Goal: Transaction & Acquisition: Purchase product/service

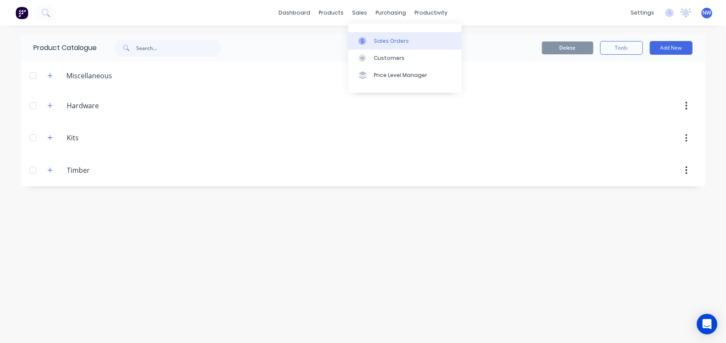
click at [388, 42] on div "Sales Orders" at bounding box center [391, 41] width 35 height 8
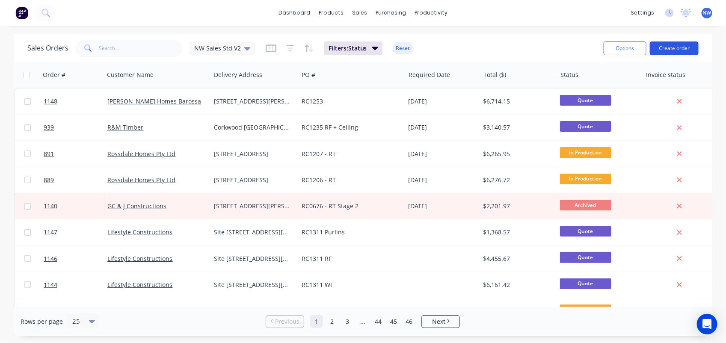
click at [675, 43] on button "Create order" at bounding box center [674, 48] width 49 height 14
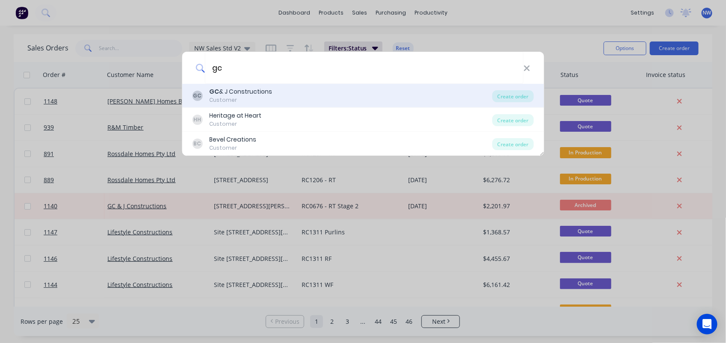
type input "gc"
click at [260, 91] on div "GC & J Constructions" at bounding box center [240, 91] width 63 height 9
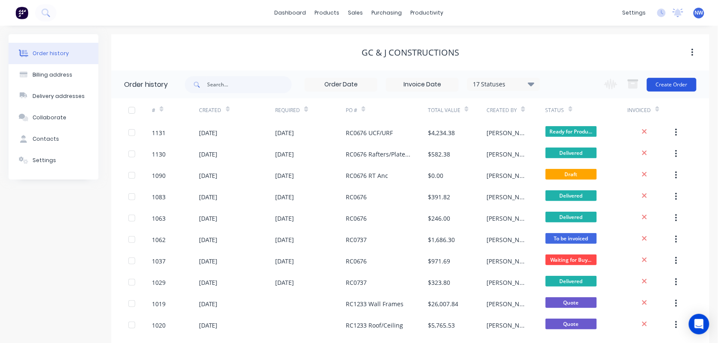
click at [679, 86] on button "Create Order" at bounding box center [672, 85] width 50 height 14
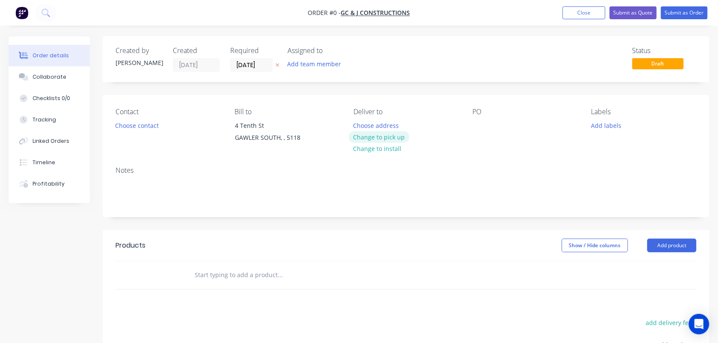
click at [385, 135] on button "Change to pick up" at bounding box center [379, 137] width 61 height 12
click at [480, 124] on div at bounding box center [479, 125] width 14 height 12
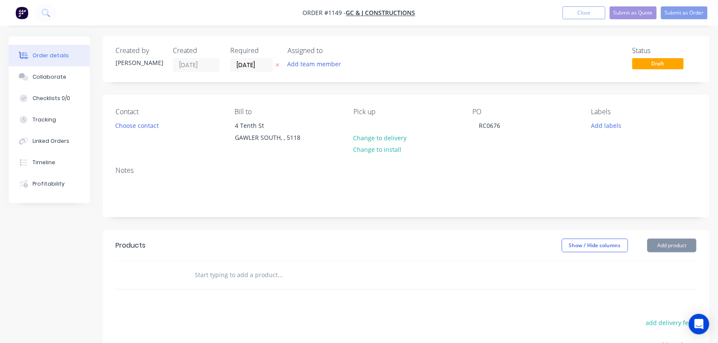
click at [214, 270] on input "text" at bounding box center [279, 275] width 171 height 17
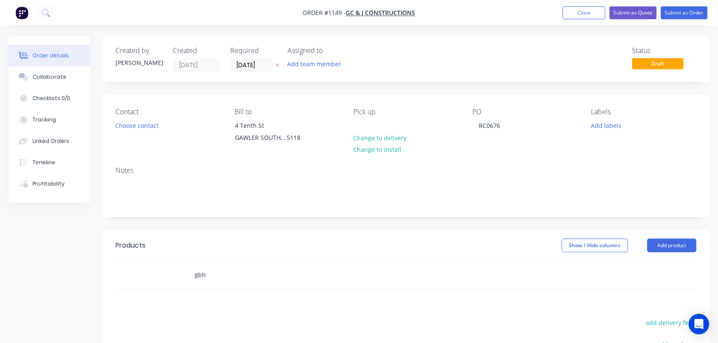
scroll to position [165, 0]
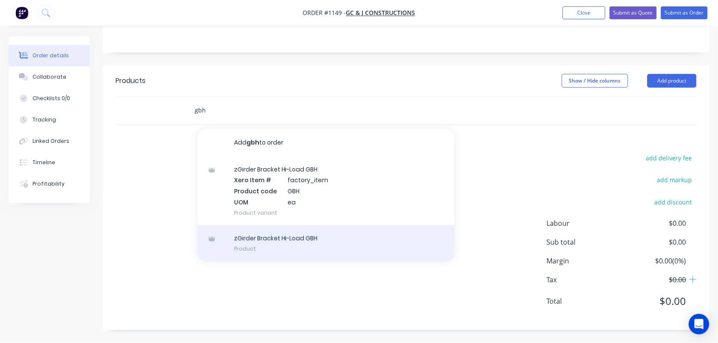
type input "gbh"
click at [251, 242] on div "zGirder Bracket Hi-Load GBH Product" at bounding box center [326, 243] width 257 height 36
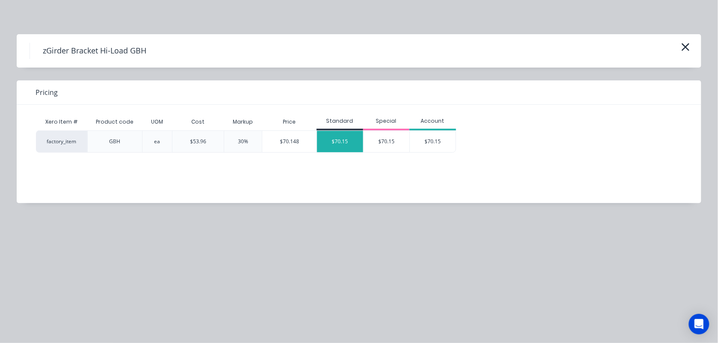
click at [340, 142] on div "$70.15" at bounding box center [340, 141] width 46 height 21
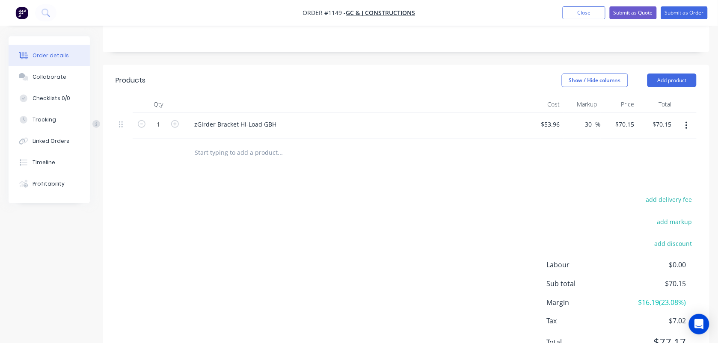
click at [244, 154] on input "text" at bounding box center [279, 152] width 171 height 17
type input "b"
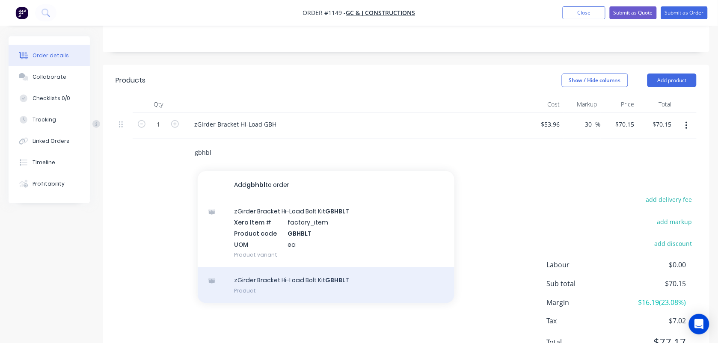
type input "gbhbl"
click at [270, 279] on div "zGirder Bracket Hi-Load Bolt Kit GBHBL T Product" at bounding box center [326, 285] width 257 height 36
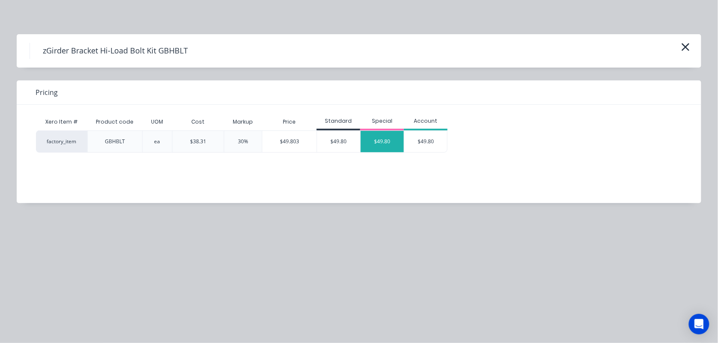
click at [377, 144] on div "$49.80" at bounding box center [382, 141] width 43 height 21
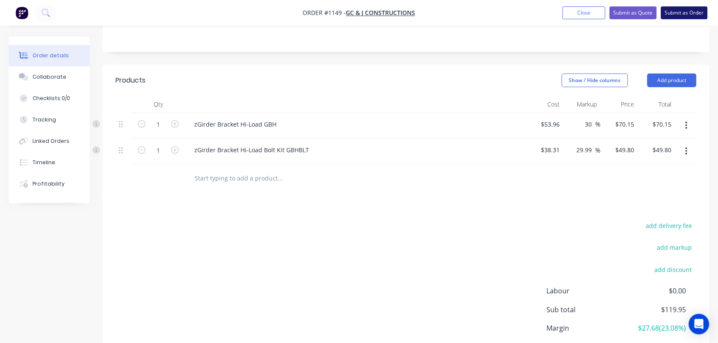
click at [692, 12] on button "Submit as Order" at bounding box center [684, 12] width 47 height 13
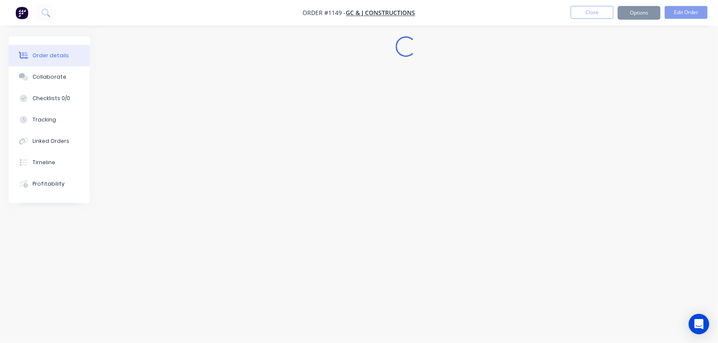
scroll to position [0, 0]
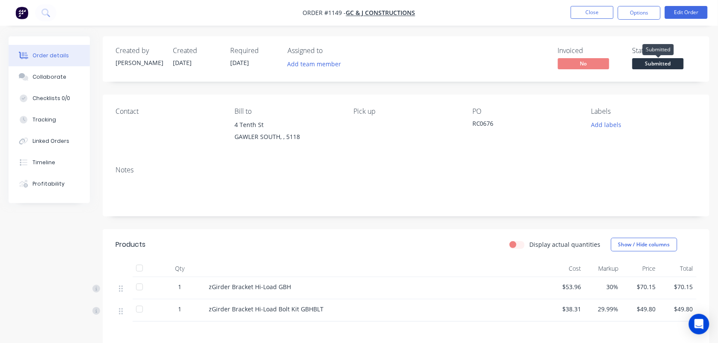
click at [659, 64] on span "Submitted" at bounding box center [657, 63] width 51 height 11
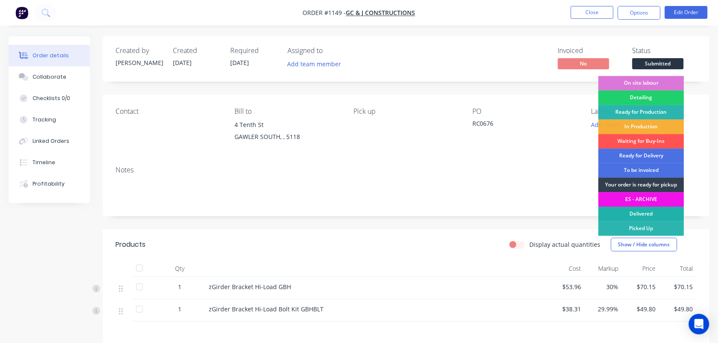
click at [640, 219] on div "Delivered" at bounding box center [641, 214] width 86 height 15
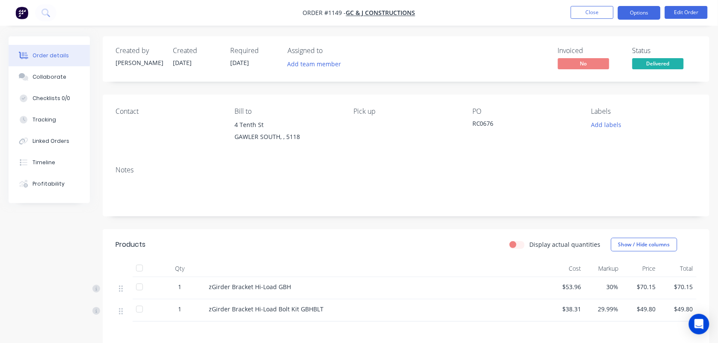
click at [638, 16] on button "Options" at bounding box center [639, 13] width 43 height 14
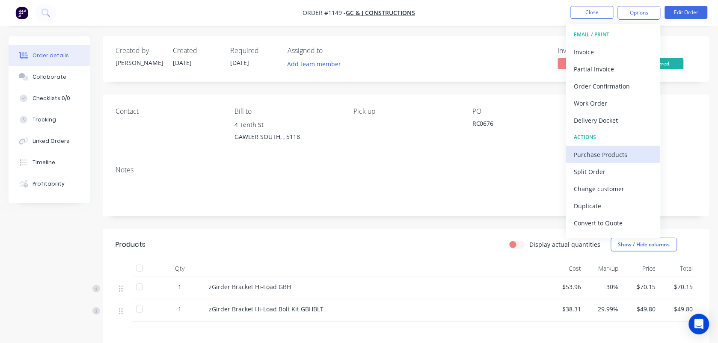
click at [599, 152] on div "Purchase Products" at bounding box center [613, 154] width 79 height 12
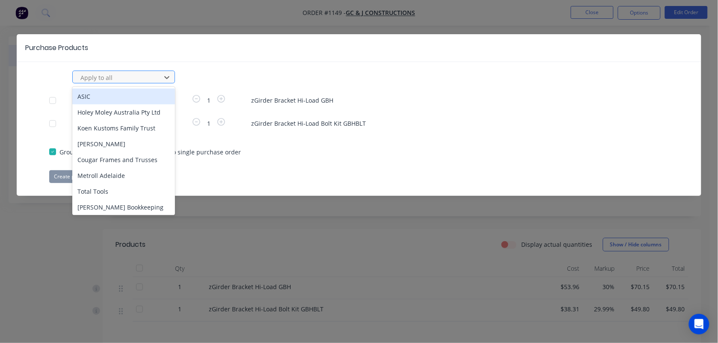
click at [117, 76] on div at bounding box center [118, 77] width 77 height 11
type input "rue"
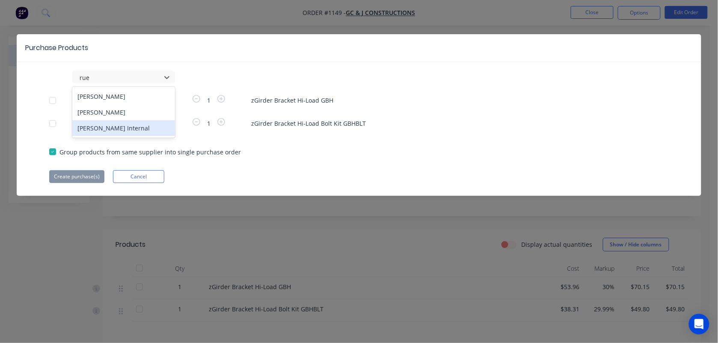
click at [116, 135] on div "[PERSON_NAME] Internal" at bounding box center [123, 128] width 103 height 16
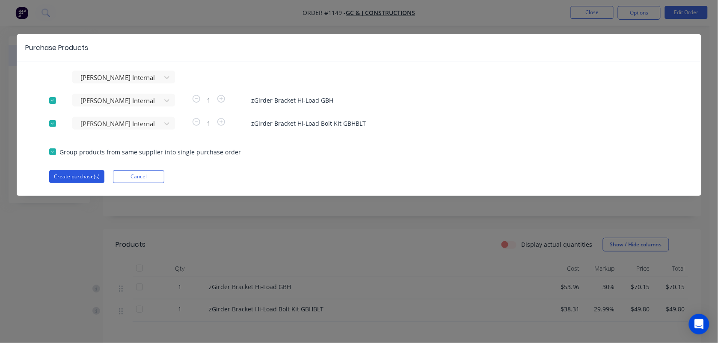
click at [93, 176] on button "Create purchase(s)" at bounding box center [76, 176] width 55 height 13
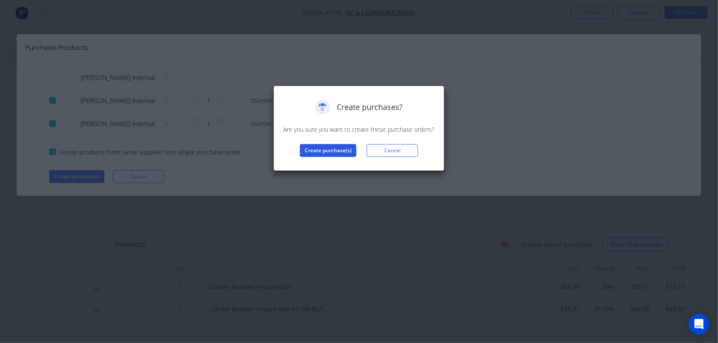
click at [332, 152] on button "Create purchase(s)" at bounding box center [328, 150] width 56 height 13
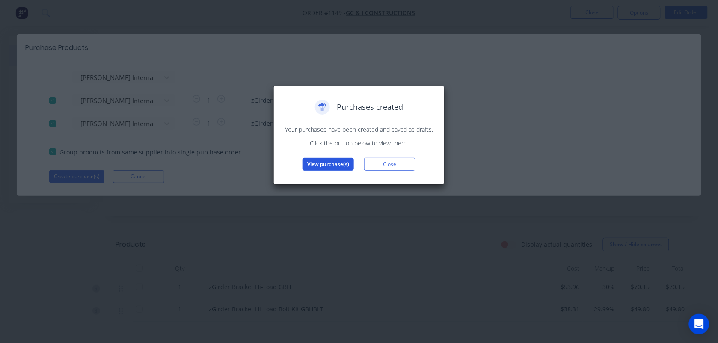
click at [335, 161] on button "View purchase(s)" at bounding box center [327, 164] width 51 height 13
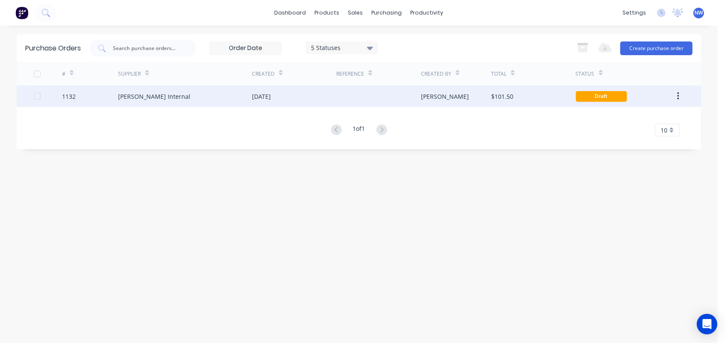
click at [306, 97] on div "[DATE]" at bounding box center [294, 96] width 84 height 21
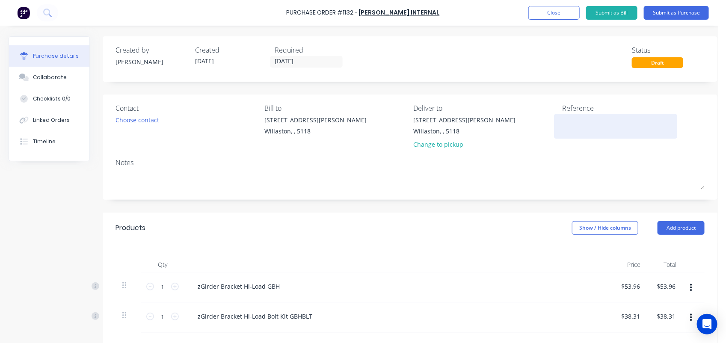
click at [583, 123] on textarea at bounding box center [615, 125] width 107 height 19
type textarea "RC0676 #"
type textarea "x"
type textarea "RC0676 #1"
type textarea "x"
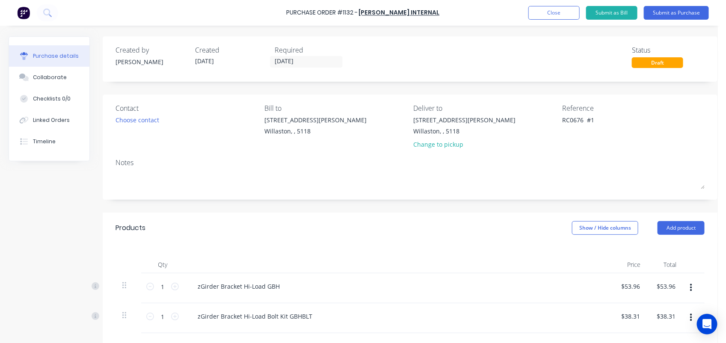
type textarea "RC0676 #11"
type textarea "x"
type textarea "RC0676 #114"
type textarea "x"
type textarea "RC0676 #1149"
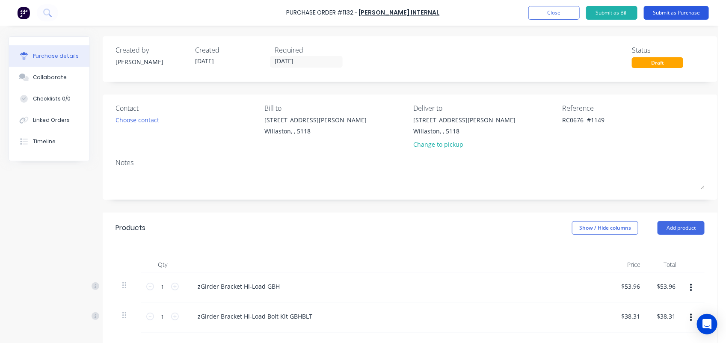
type textarea "x"
type textarea "RC0676 #1149"
click at [685, 11] on button "Submit as Purchase" at bounding box center [676, 13] width 65 height 14
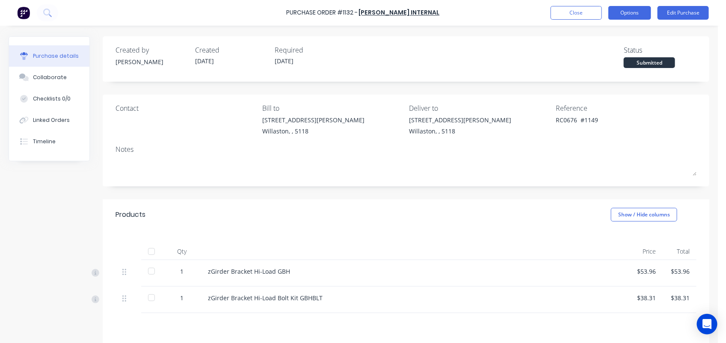
click at [638, 10] on button "Options" at bounding box center [629, 13] width 43 height 14
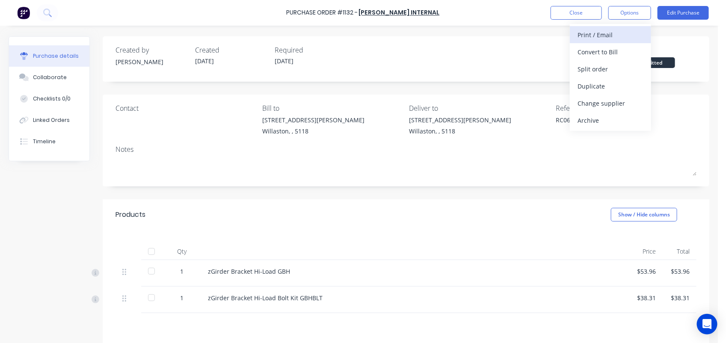
click at [604, 35] on div "Print / Email" at bounding box center [611, 35] width 66 height 12
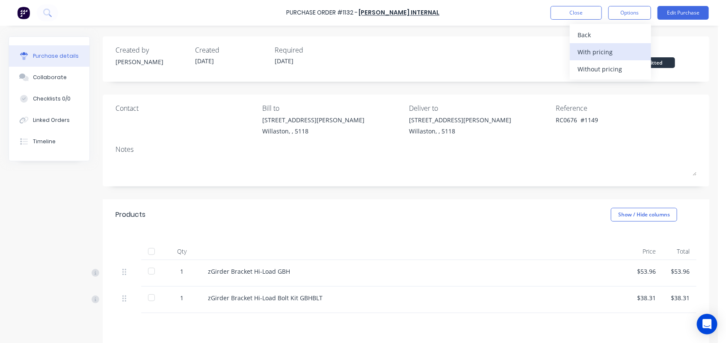
click at [599, 50] on div "With pricing" at bounding box center [611, 52] width 66 height 12
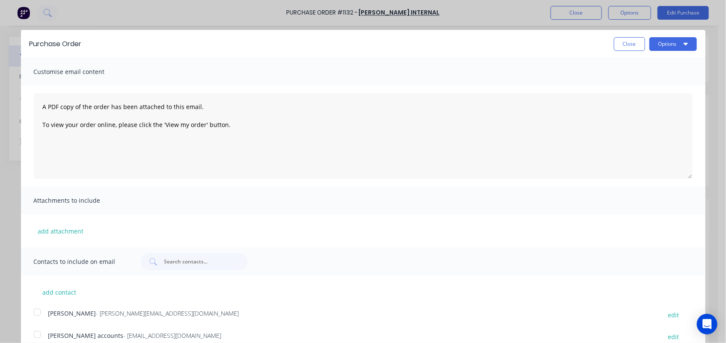
click at [127, 335] on span "- [EMAIL_ADDRESS][DOMAIN_NAME]" at bounding box center [173, 336] width 98 height 8
click at [665, 46] on button "Options" at bounding box center [672, 44] width 47 height 14
click at [636, 86] on div "Email" at bounding box center [656, 83] width 66 height 12
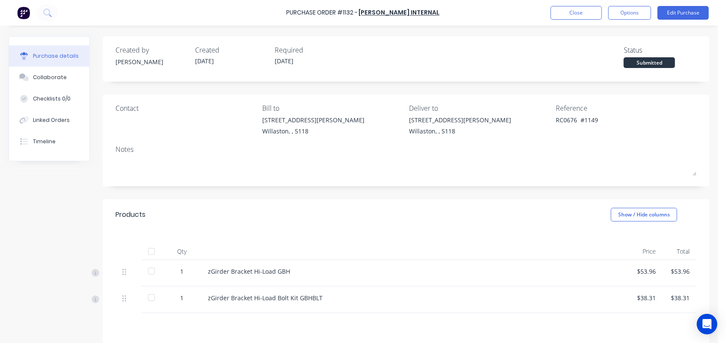
type textarea "x"
click at [585, 15] on button "Close" at bounding box center [576, 13] width 51 height 14
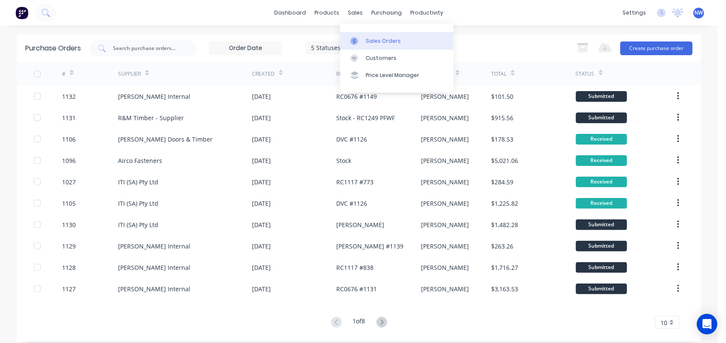
click at [381, 41] on div "Sales Orders" at bounding box center [383, 41] width 35 height 8
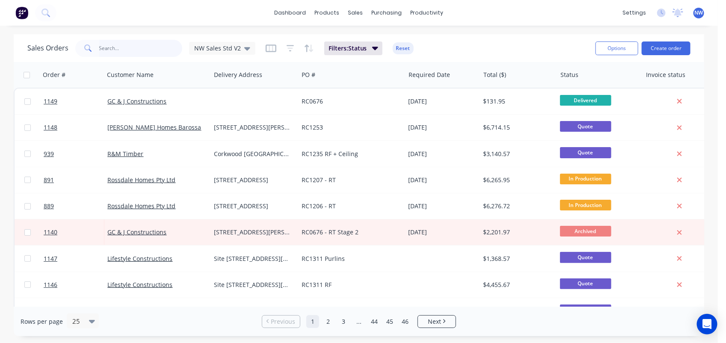
click at [117, 50] on input "text" at bounding box center [140, 48] width 83 height 17
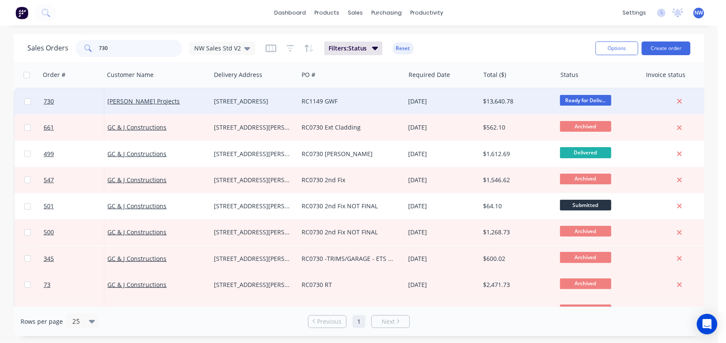
type input "730"
click at [256, 97] on div "[STREET_ADDRESS]" at bounding box center [252, 101] width 77 height 9
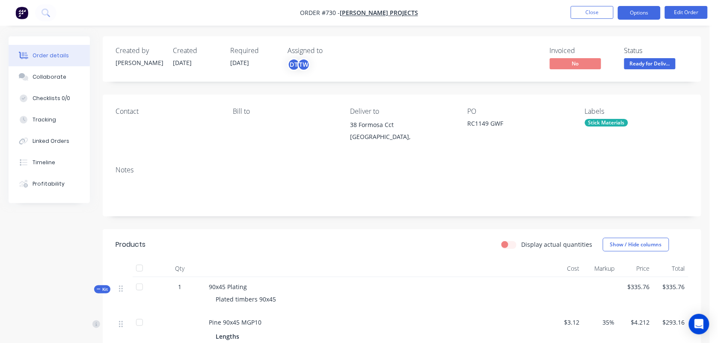
click at [637, 10] on button "Options" at bounding box center [639, 13] width 43 height 14
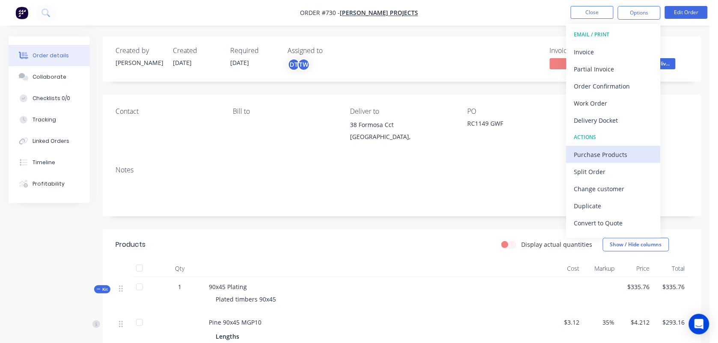
click at [588, 151] on div "Purchase Products" at bounding box center [613, 154] width 79 height 12
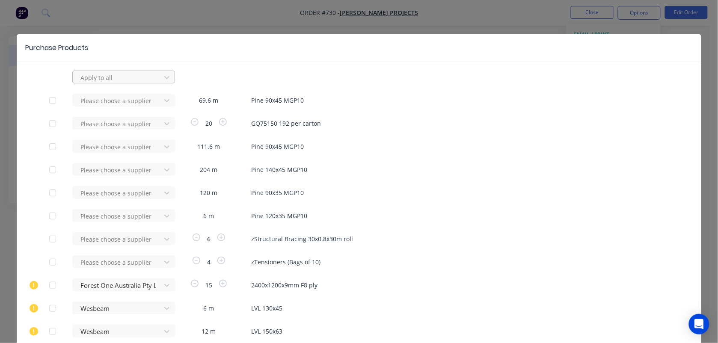
click at [114, 77] on div at bounding box center [118, 77] width 77 height 11
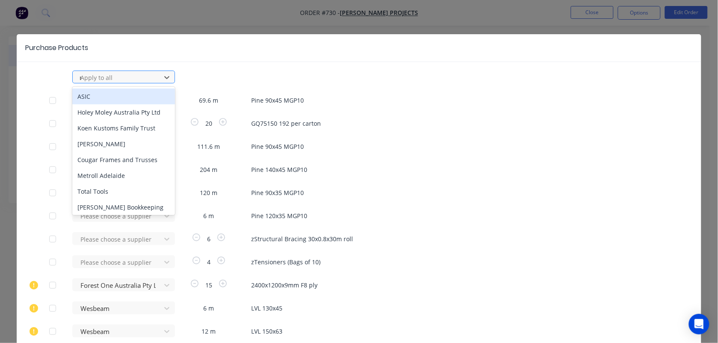
type input "rue"
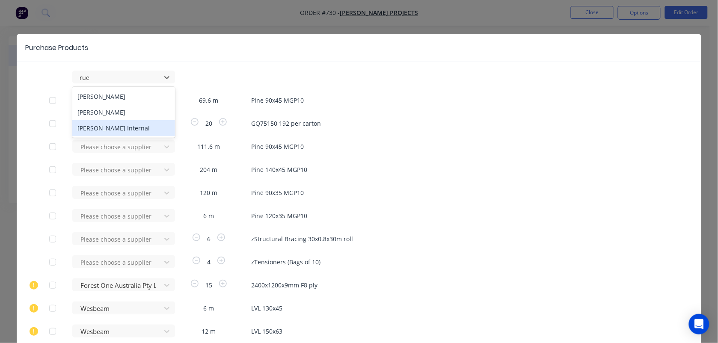
click at [112, 125] on div "[PERSON_NAME] Internal" at bounding box center [123, 128] width 103 height 16
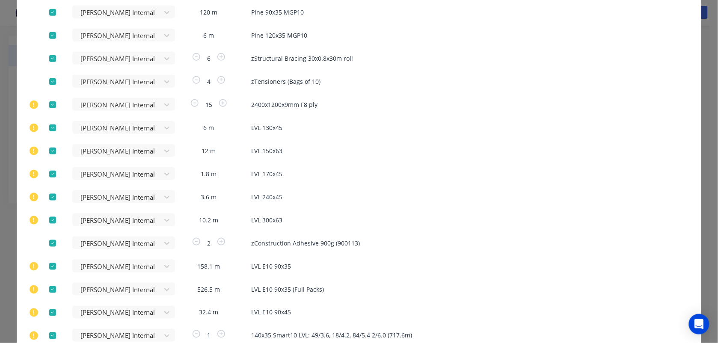
scroll to position [193, 0]
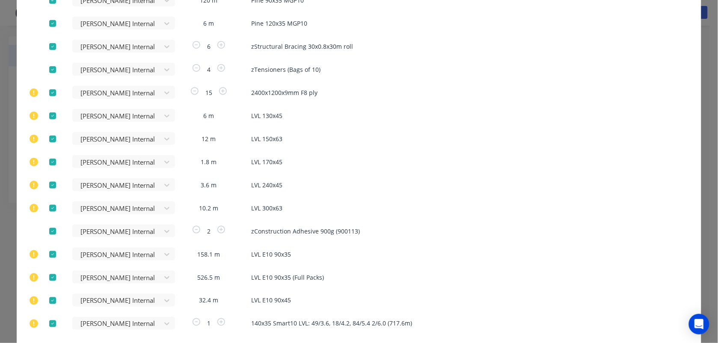
click at [50, 93] on div at bounding box center [52, 92] width 17 height 17
click at [48, 114] on div at bounding box center [52, 115] width 17 height 17
click at [48, 137] on div at bounding box center [52, 138] width 17 height 17
click at [48, 159] on div at bounding box center [52, 162] width 17 height 17
click at [49, 182] on div at bounding box center [52, 185] width 17 height 17
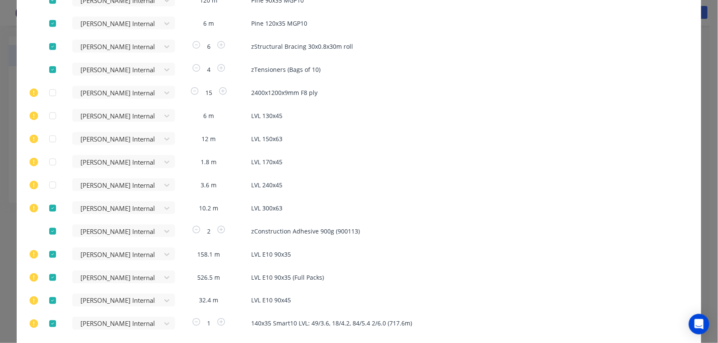
click at [50, 204] on div at bounding box center [52, 208] width 17 height 17
click at [48, 255] on div at bounding box center [52, 254] width 17 height 17
click at [48, 274] on div at bounding box center [52, 277] width 17 height 17
click at [50, 301] on div at bounding box center [52, 300] width 17 height 17
click at [50, 322] on div at bounding box center [52, 323] width 17 height 17
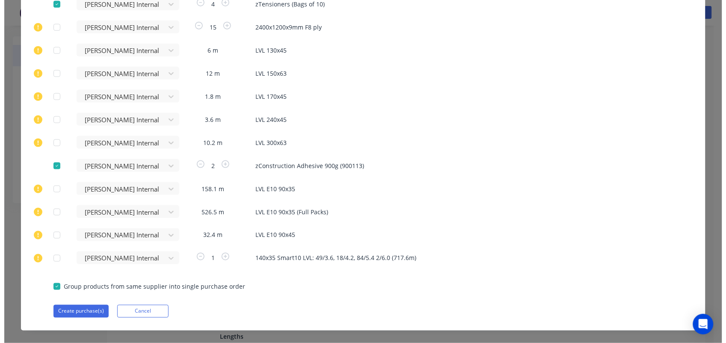
scroll to position [270, 0]
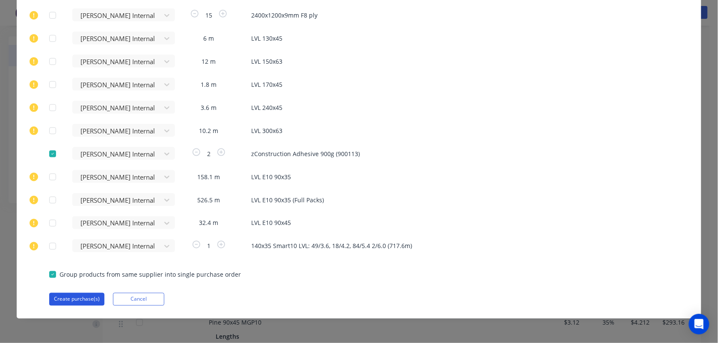
click at [79, 299] on button "Create purchase(s)" at bounding box center [76, 299] width 55 height 13
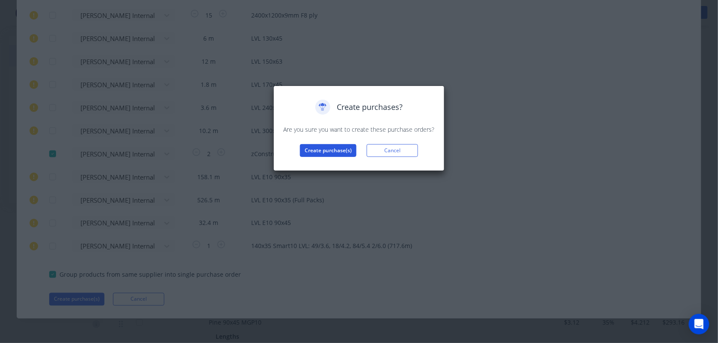
click at [325, 153] on button "Create purchase(s)" at bounding box center [328, 150] width 56 height 13
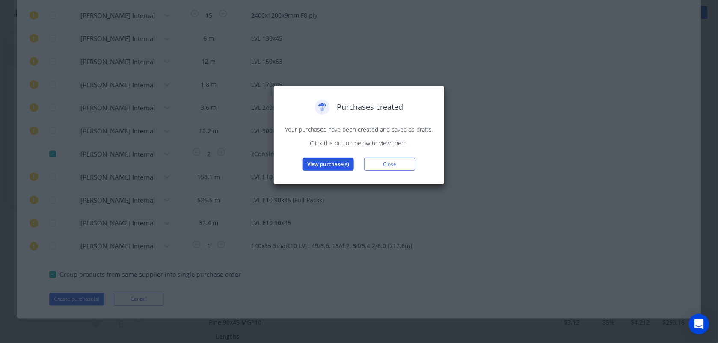
click at [318, 161] on button "View purchase(s)" at bounding box center [327, 164] width 51 height 13
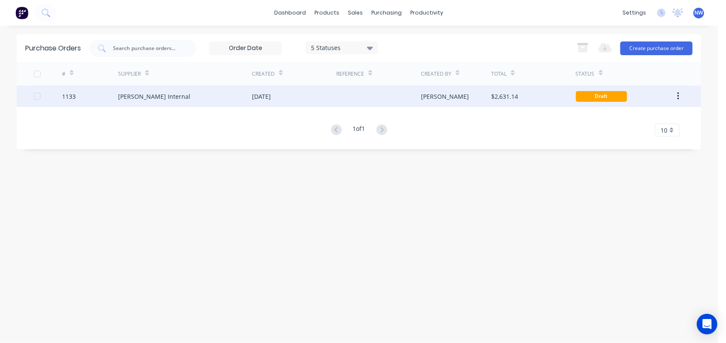
click at [304, 99] on div "[DATE]" at bounding box center [294, 96] width 84 height 21
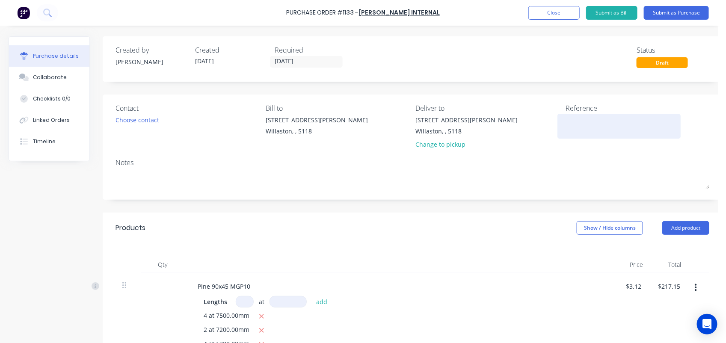
click at [575, 125] on textarea at bounding box center [619, 125] width 107 height 19
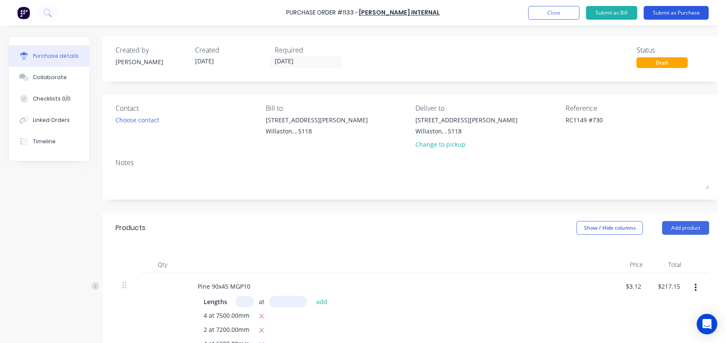
type textarea "RC1149 #730"
type textarea "x"
type textarea "RC1149 #730"
click at [670, 13] on button "Submit as Purchase" at bounding box center [676, 13] width 65 height 14
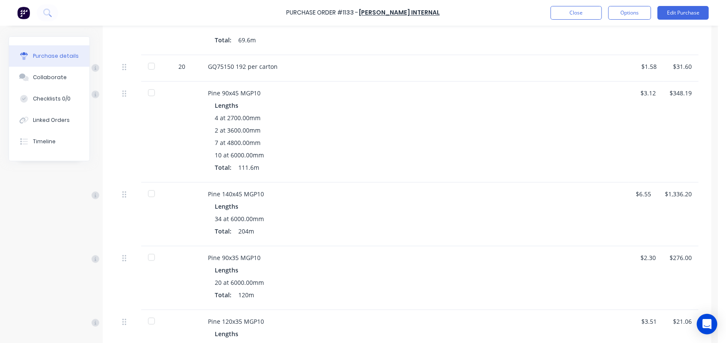
scroll to position [535, 0]
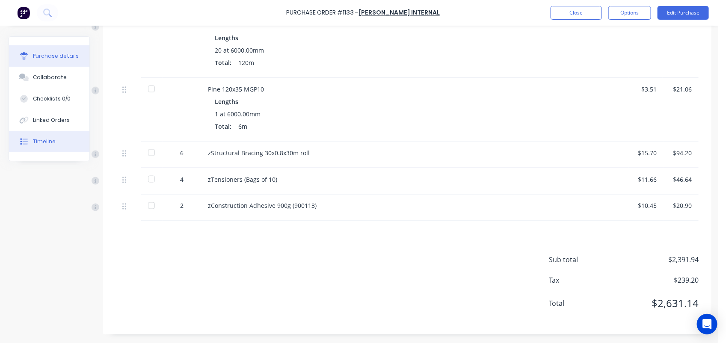
click at [50, 141] on div "Timeline" at bounding box center [44, 142] width 23 height 8
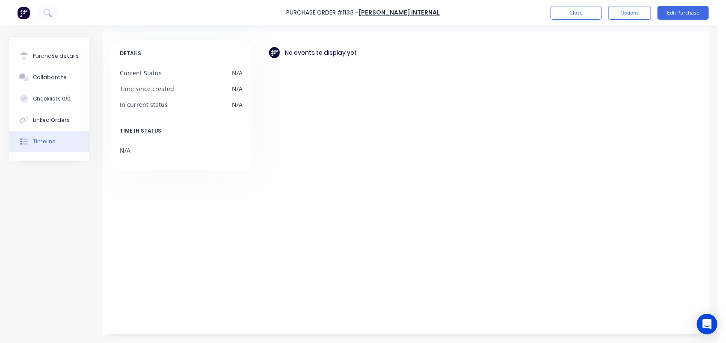
scroll to position [32, 0]
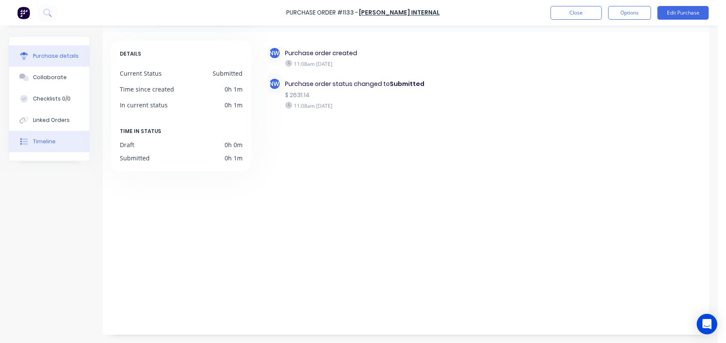
click at [60, 54] on div "Purchase details" at bounding box center [56, 56] width 46 height 8
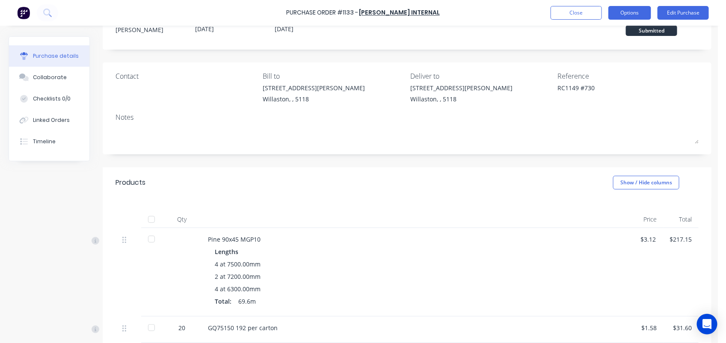
click at [627, 15] on button "Options" at bounding box center [629, 13] width 43 height 14
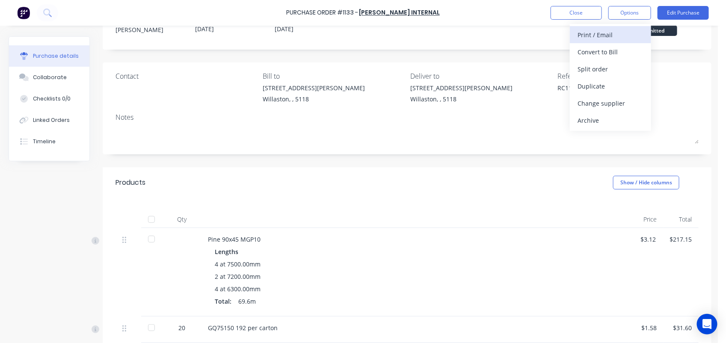
click at [596, 41] on button "Print / Email" at bounding box center [610, 34] width 81 height 17
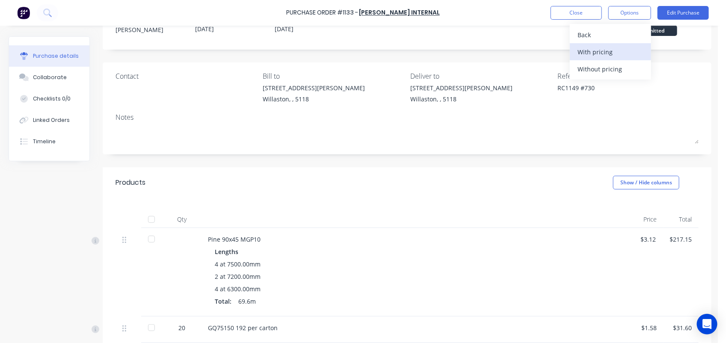
click at [595, 54] on div "With pricing" at bounding box center [611, 52] width 66 height 12
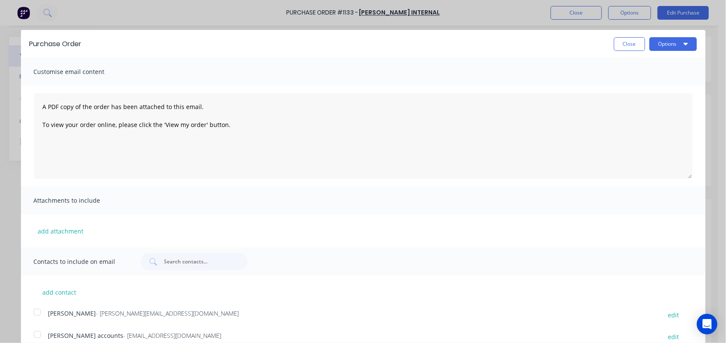
click at [67, 332] on span "[PERSON_NAME] accounts" at bounding box center [85, 336] width 75 height 8
click at [662, 41] on button "Options" at bounding box center [672, 44] width 47 height 14
click at [634, 82] on div "Email" at bounding box center [656, 83] width 66 height 12
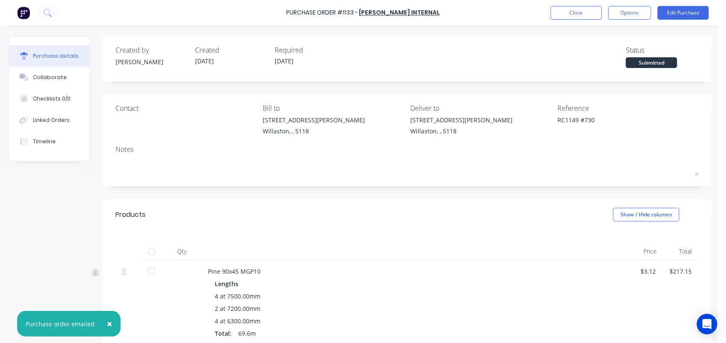
type textarea "x"
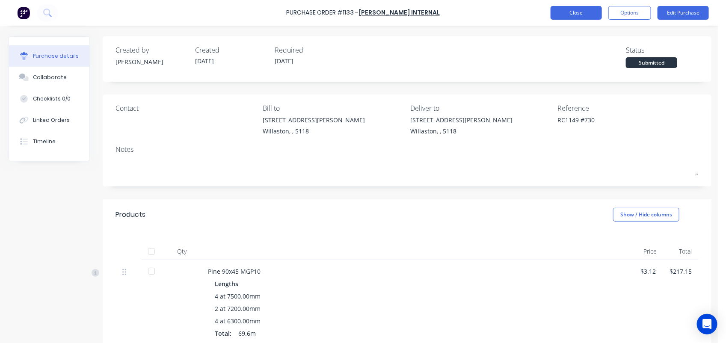
click at [575, 14] on button "Close" at bounding box center [576, 13] width 51 height 14
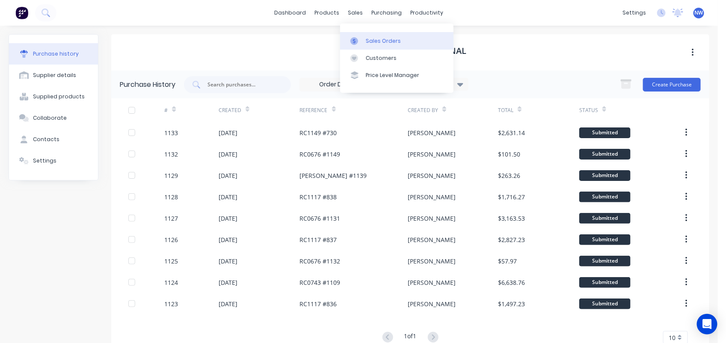
click at [368, 41] on div "Sales Orders" at bounding box center [383, 41] width 35 height 8
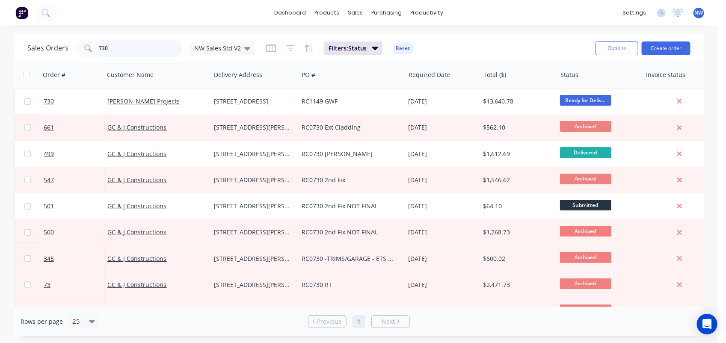
click at [118, 47] on input "730" at bounding box center [140, 48] width 83 height 17
type input "7"
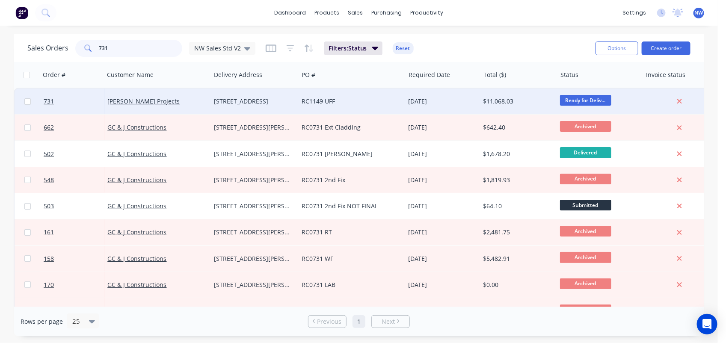
type input "731"
click at [262, 104] on div "[STREET_ADDRESS]" at bounding box center [252, 101] width 77 height 9
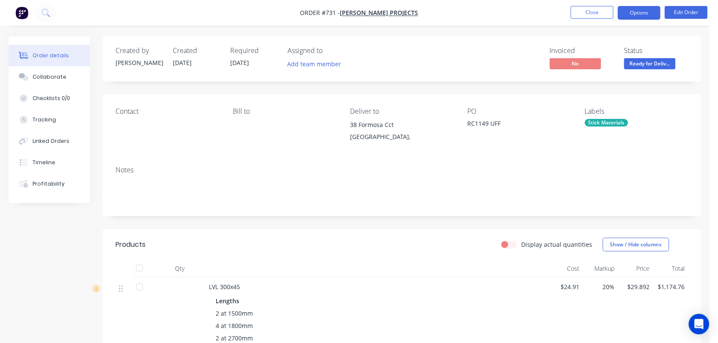
click at [640, 15] on button "Options" at bounding box center [639, 13] width 43 height 14
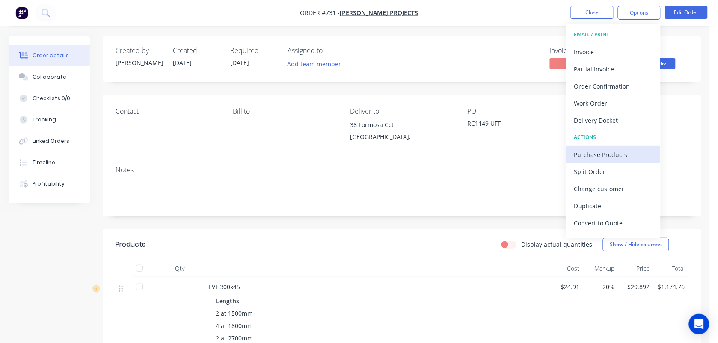
click at [596, 154] on div "Purchase Products" at bounding box center [613, 154] width 79 height 12
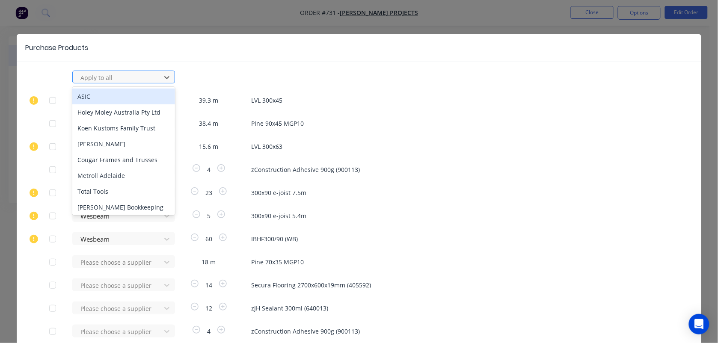
click at [118, 77] on div at bounding box center [118, 77] width 77 height 11
type input "rue"
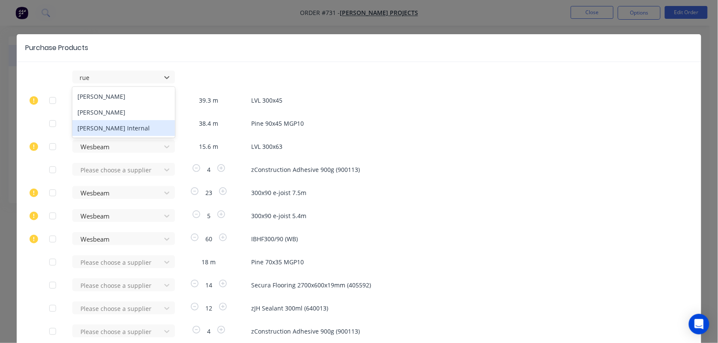
click at [110, 125] on div "[PERSON_NAME] Internal" at bounding box center [123, 128] width 103 height 16
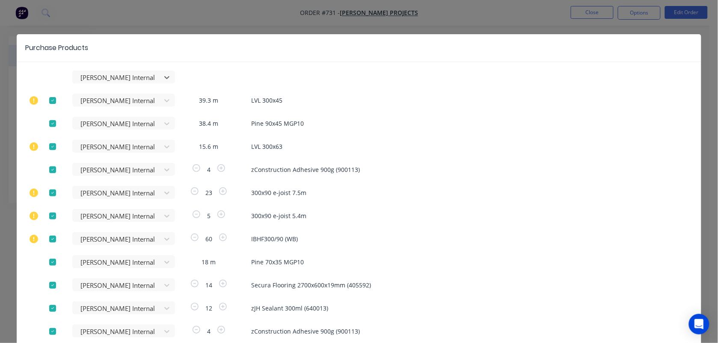
click at [47, 144] on div at bounding box center [52, 146] width 17 height 17
click at [50, 191] on div at bounding box center [52, 192] width 17 height 17
click at [49, 216] on div at bounding box center [52, 215] width 17 height 17
click at [50, 240] on div at bounding box center [52, 239] width 17 height 17
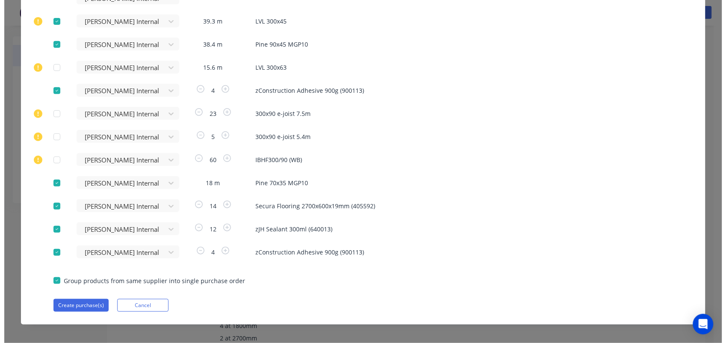
scroll to position [85, 0]
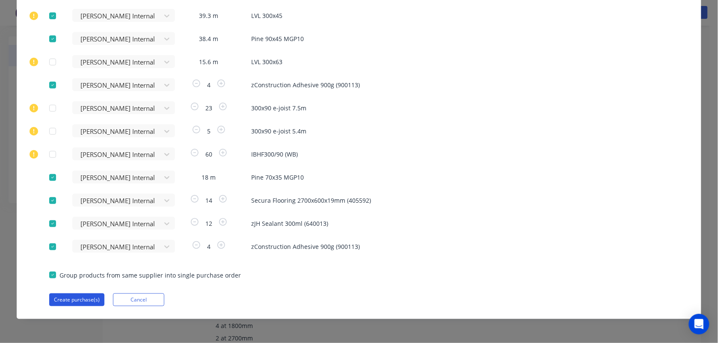
click at [82, 296] on button "Create purchase(s)" at bounding box center [76, 299] width 55 height 13
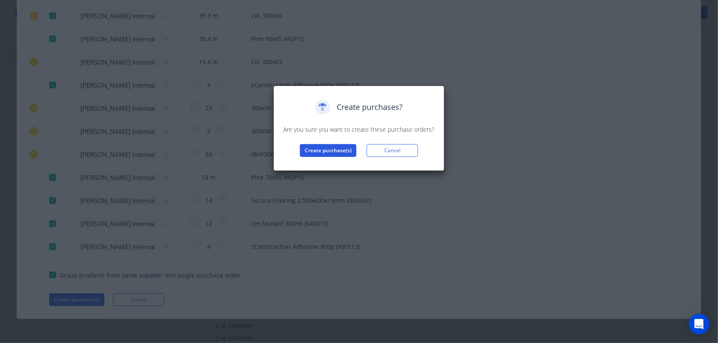
click at [319, 151] on button "Create purchase(s)" at bounding box center [328, 150] width 56 height 13
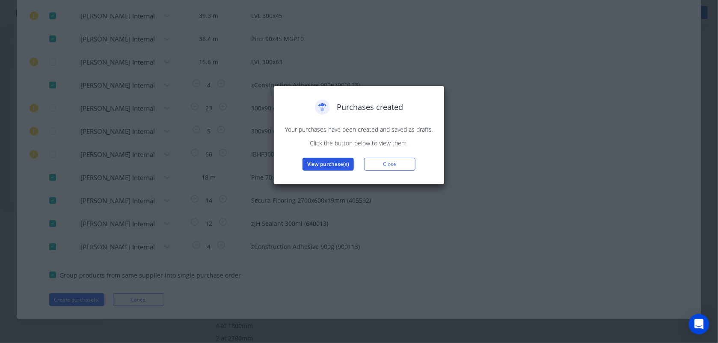
click at [326, 166] on button "View purchase(s)" at bounding box center [327, 164] width 51 height 13
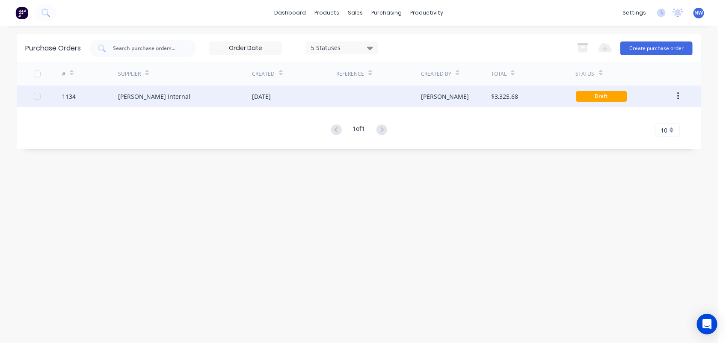
click at [271, 94] on div "[DATE]" at bounding box center [261, 96] width 19 height 9
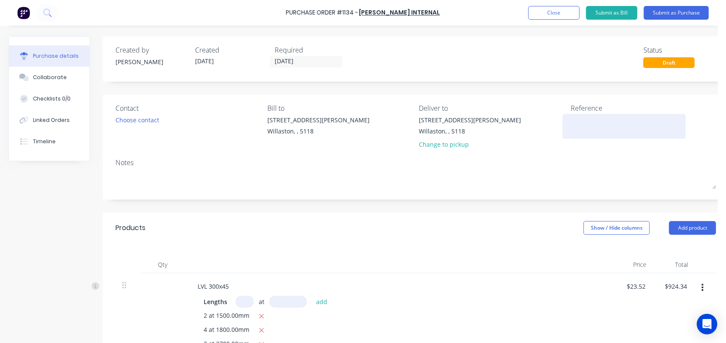
click at [585, 123] on textarea at bounding box center [624, 125] width 107 height 19
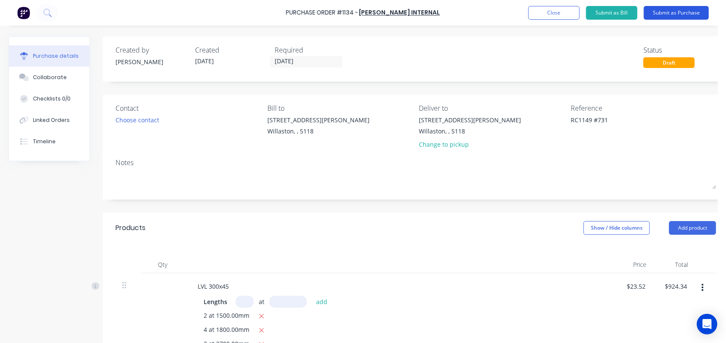
type textarea "RC1149 #731"
type textarea "x"
type textarea "RC1149 #731"
click at [664, 15] on button "Submit as Purchase" at bounding box center [676, 13] width 65 height 14
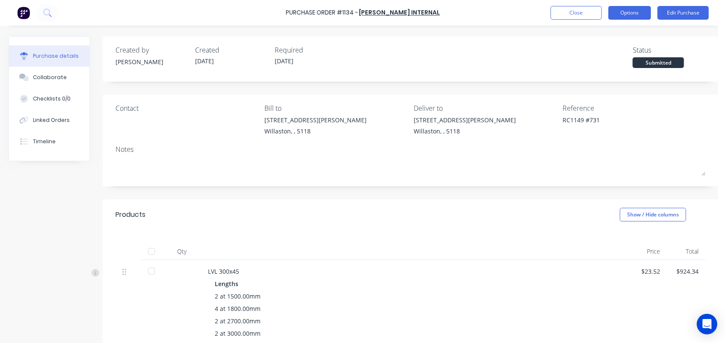
click at [640, 9] on button "Options" at bounding box center [629, 13] width 43 height 14
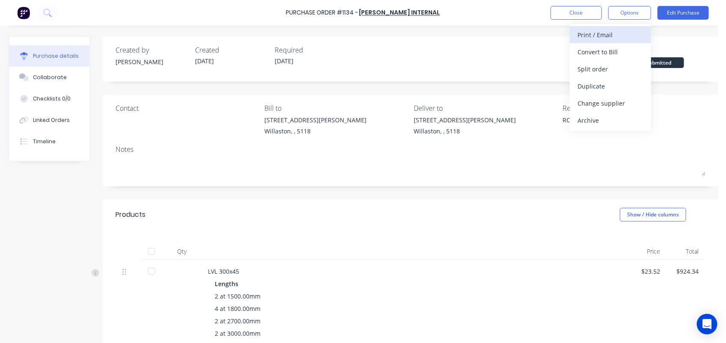
click at [616, 32] on div "Print / Email" at bounding box center [611, 35] width 66 height 12
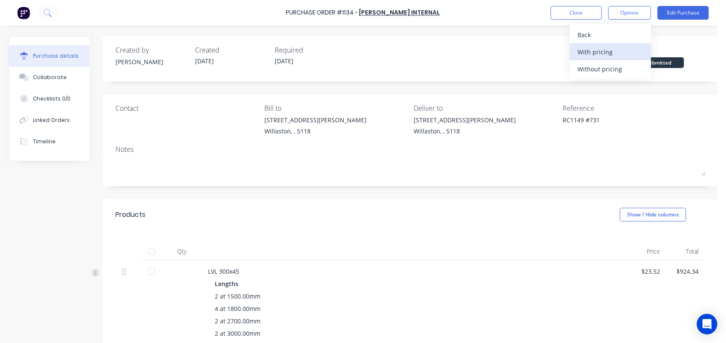
click at [607, 53] on div "With pricing" at bounding box center [611, 52] width 66 height 12
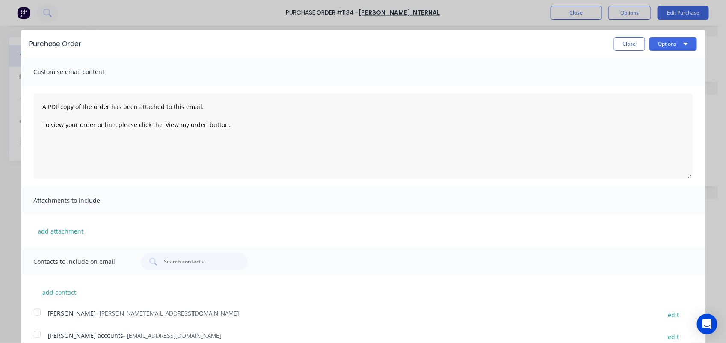
click at [134, 336] on span "- [EMAIL_ADDRESS][DOMAIN_NAME]" at bounding box center [173, 336] width 98 height 8
click at [657, 41] on button "Options" at bounding box center [672, 44] width 47 height 14
click at [636, 83] on div "Email" at bounding box center [656, 83] width 66 height 12
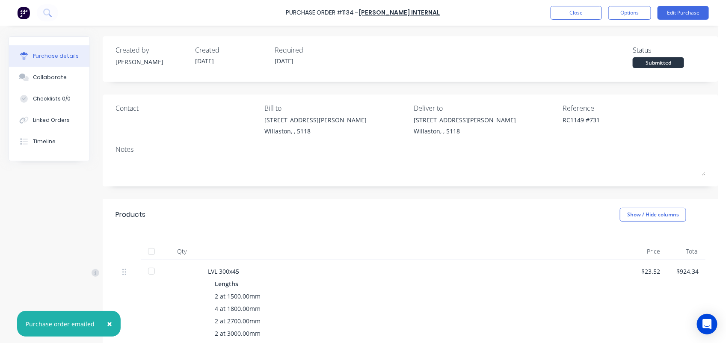
type textarea "x"
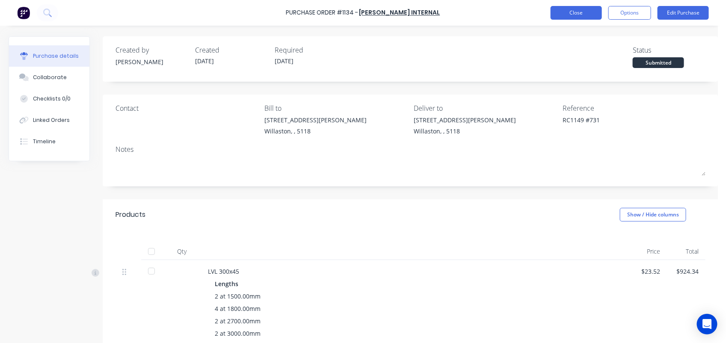
click at [575, 9] on button "Close" at bounding box center [576, 13] width 51 height 14
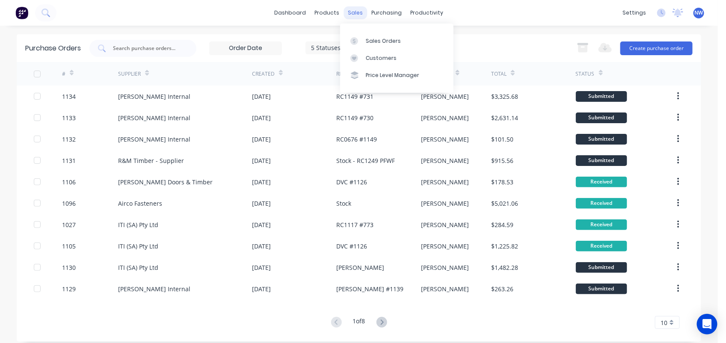
click at [356, 15] on div "sales" at bounding box center [356, 12] width 24 height 13
click at [368, 36] on link "Sales Orders" at bounding box center [396, 40] width 113 height 17
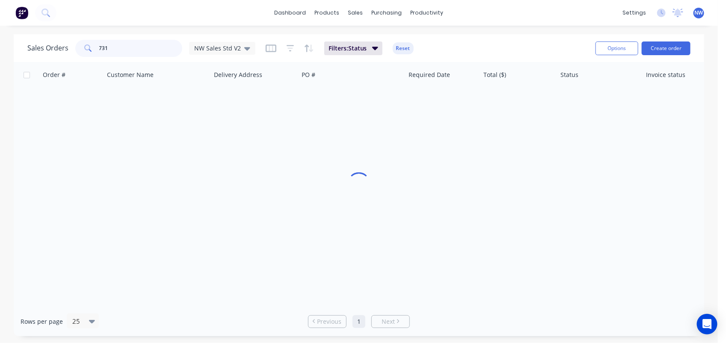
click at [116, 52] on input "731" at bounding box center [140, 48] width 83 height 17
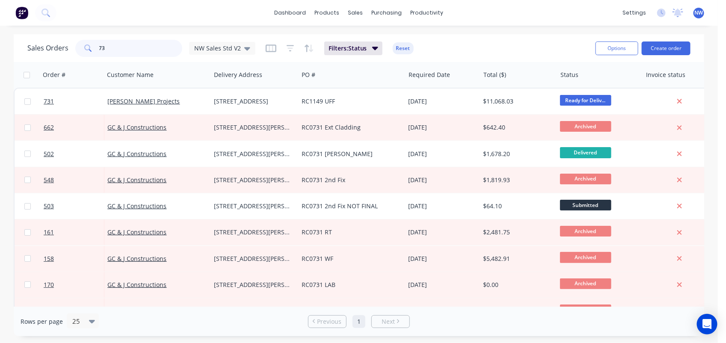
type input "7"
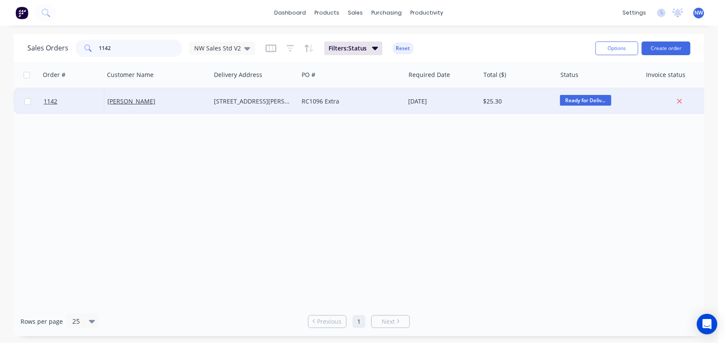
type input "1142"
click at [274, 100] on div "[STREET_ADDRESS][PERSON_NAME]" at bounding box center [252, 101] width 77 height 9
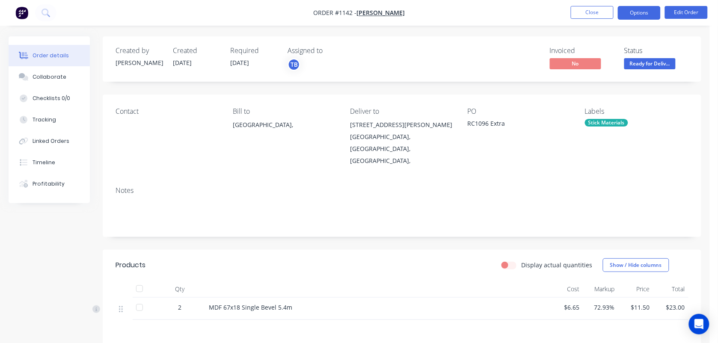
click at [640, 8] on button "Options" at bounding box center [639, 13] width 43 height 14
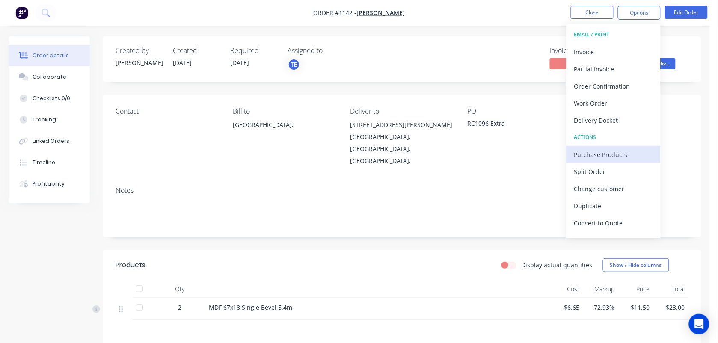
click at [574, 154] on div "Purchase Products" at bounding box center [613, 154] width 79 height 12
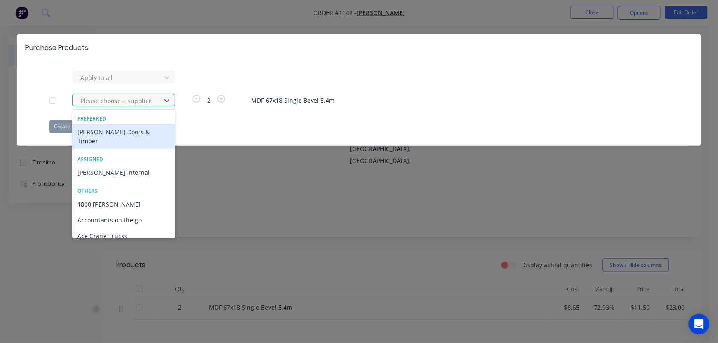
click at [124, 105] on div at bounding box center [118, 100] width 77 height 11
type input "ru"
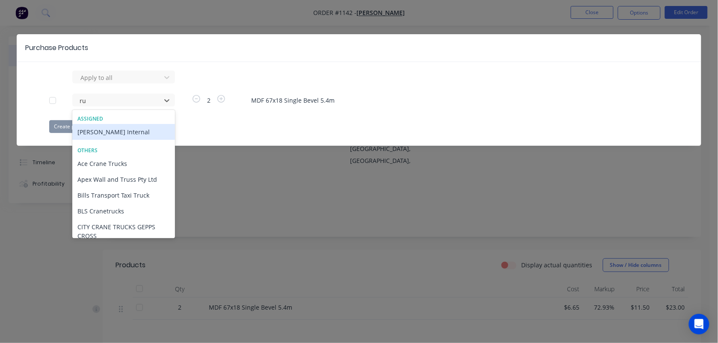
click at [118, 133] on div "[PERSON_NAME] Internal" at bounding box center [123, 132] width 103 height 16
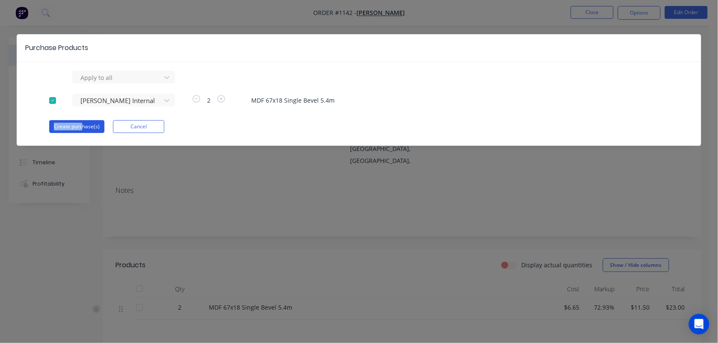
drag, startPoint x: 80, startPoint y: 118, endPoint x: 82, endPoint y: 123, distance: 5.6
click at [82, 123] on div "Apply to all [PERSON_NAME] Internal 2 MDF 67x18 Single Bevel 5.4m Create purcha…" at bounding box center [359, 102] width 684 height 62
click at [82, 123] on button "Create purchase(s)" at bounding box center [76, 126] width 55 height 13
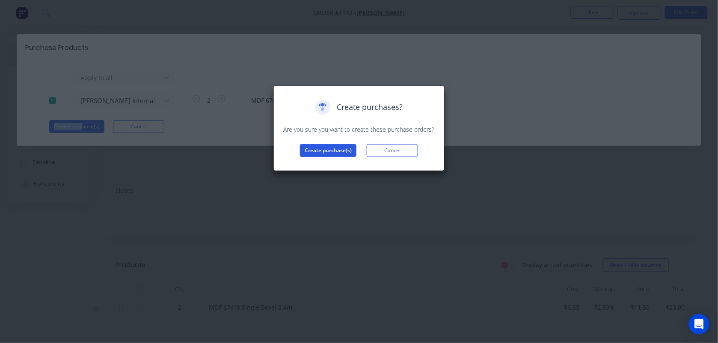
click at [321, 146] on button "Create purchase(s)" at bounding box center [328, 150] width 56 height 13
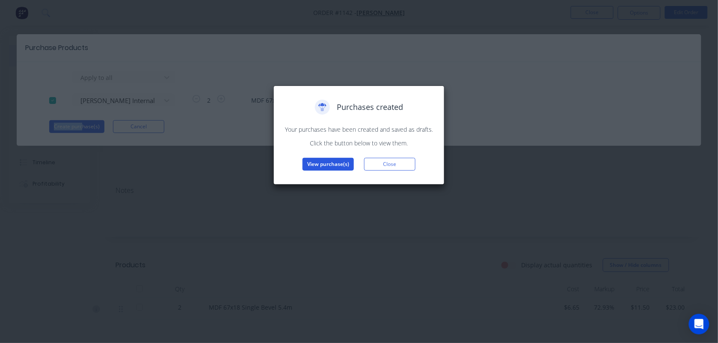
click at [340, 166] on button "View purchase(s)" at bounding box center [327, 164] width 51 height 13
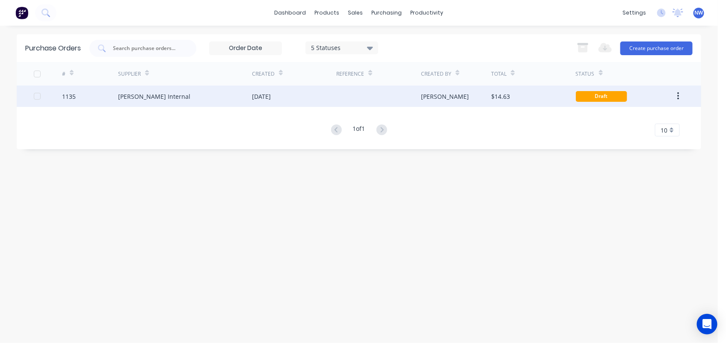
click at [383, 94] on div at bounding box center [378, 96] width 84 height 21
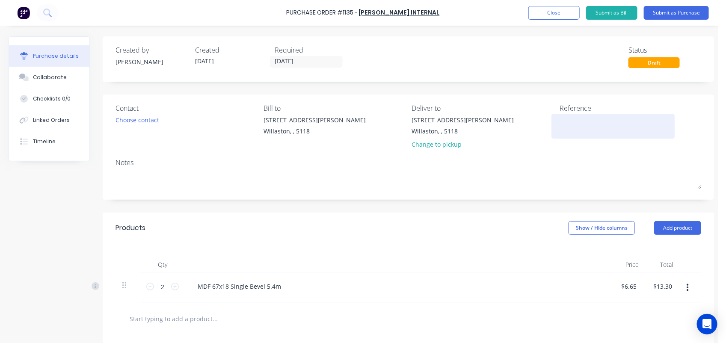
click at [572, 124] on textarea at bounding box center [613, 125] width 107 height 19
type textarea "RC1096 #"
type textarea "x"
type textarea "RC1096 #1"
type textarea "x"
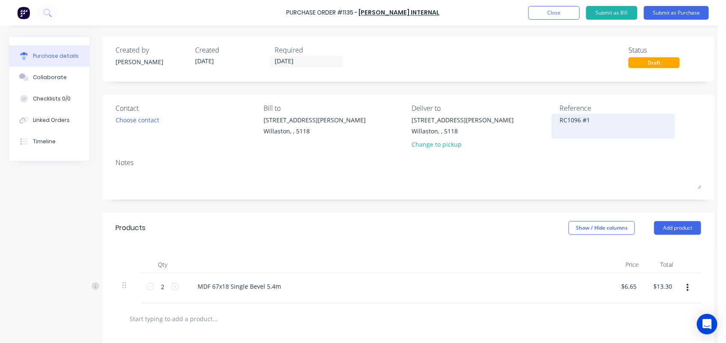
type textarea "RC1096 #11"
type textarea "x"
type textarea "RC1096 #114"
type textarea "x"
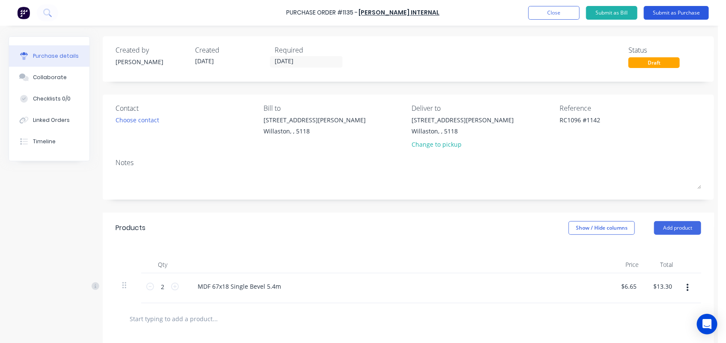
type textarea "RC1096 #1142"
type textarea "x"
type textarea "RC1096 #1142"
click at [679, 14] on button "Submit as Purchase" at bounding box center [676, 13] width 65 height 14
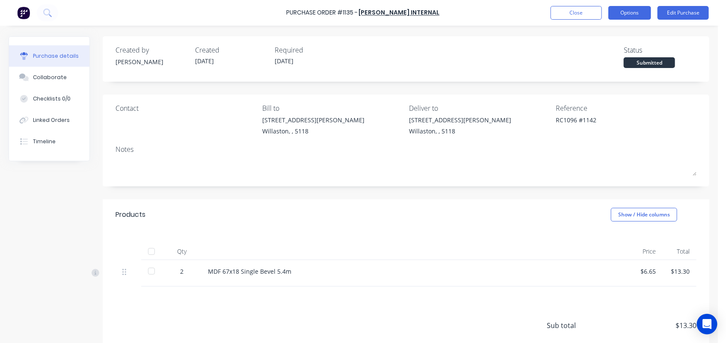
click at [635, 10] on button "Options" at bounding box center [629, 13] width 43 height 14
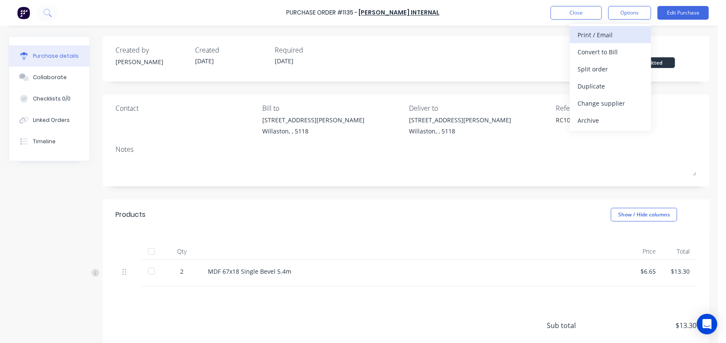
click at [607, 34] on div "Print / Email" at bounding box center [611, 35] width 66 height 12
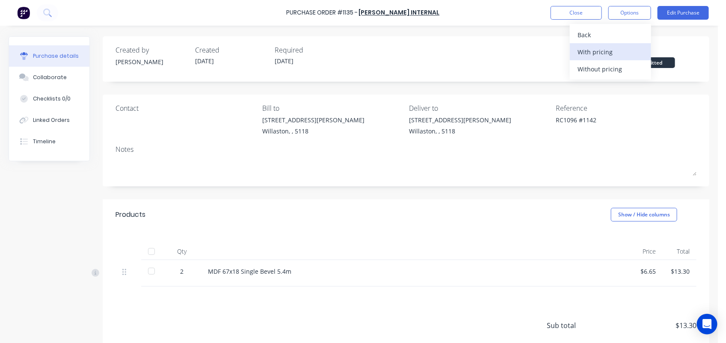
click at [603, 54] on div "With pricing" at bounding box center [611, 52] width 66 height 12
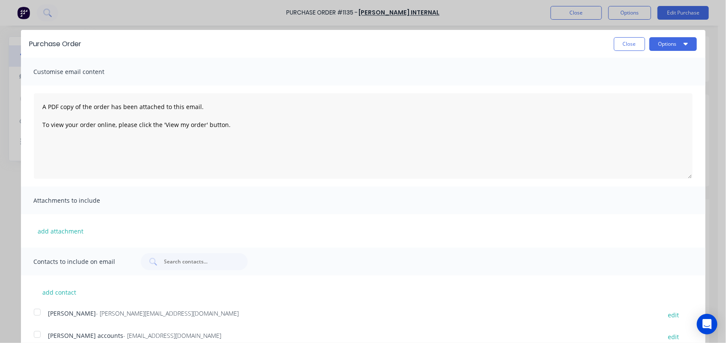
click at [148, 334] on span "- [EMAIL_ADDRESS][DOMAIN_NAME]" at bounding box center [173, 336] width 98 height 8
click at [670, 41] on button "Options" at bounding box center [672, 44] width 47 height 14
click at [647, 81] on div "Email" at bounding box center [656, 83] width 66 height 12
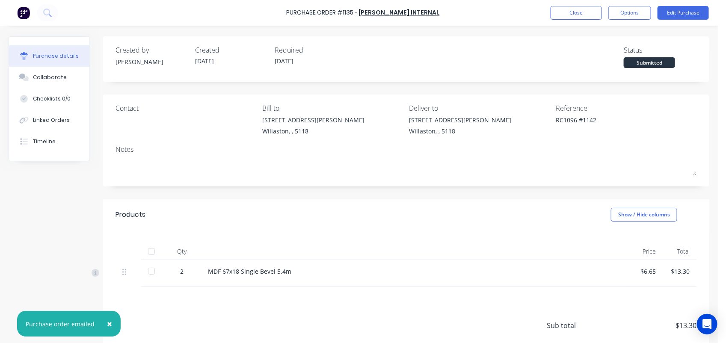
type textarea "x"
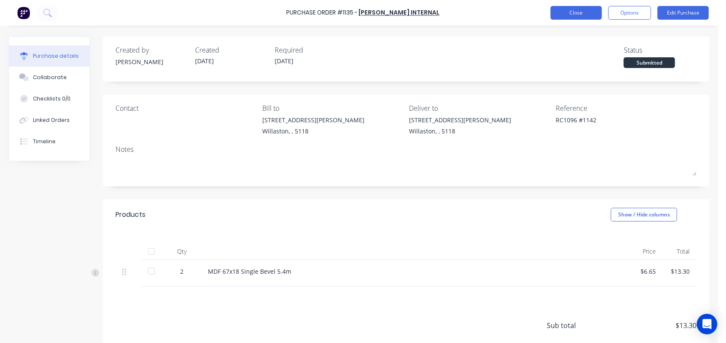
drag, startPoint x: 572, startPoint y: 5, endPoint x: 578, endPoint y: 18, distance: 14.6
click at [578, 18] on div "Purchase Order #1135 - [PERSON_NAME] Internal Close Options Edit Purchase" at bounding box center [363, 13] width 726 height 26
click at [578, 18] on button "Close" at bounding box center [576, 13] width 51 height 14
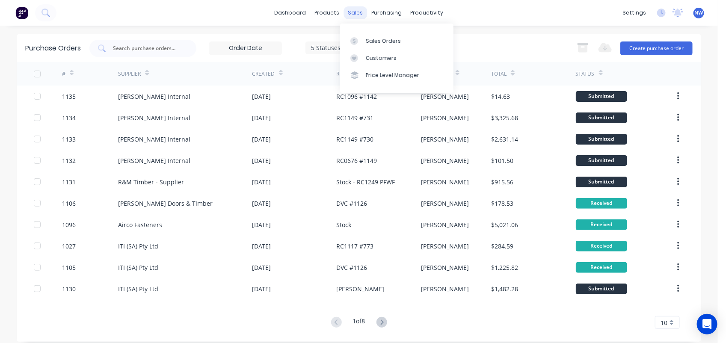
click at [356, 13] on div "sales" at bounding box center [356, 12] width 24 height 13
click at [385, 37] on div "Sales Orders" at bounding box center [383, 41] width 35 height 8
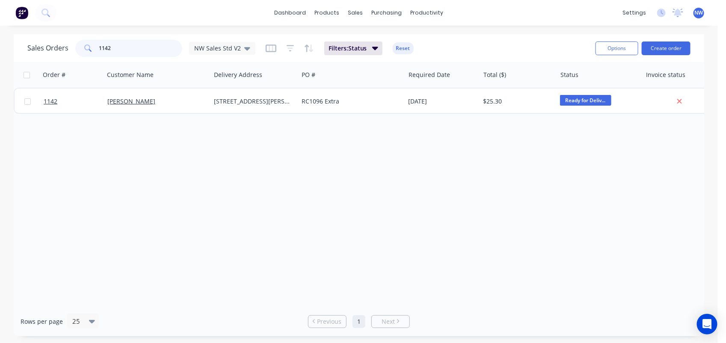
click at [111, 51] on input "1142" at bounding box center [140, 48] width 83 height 17
type input "1"
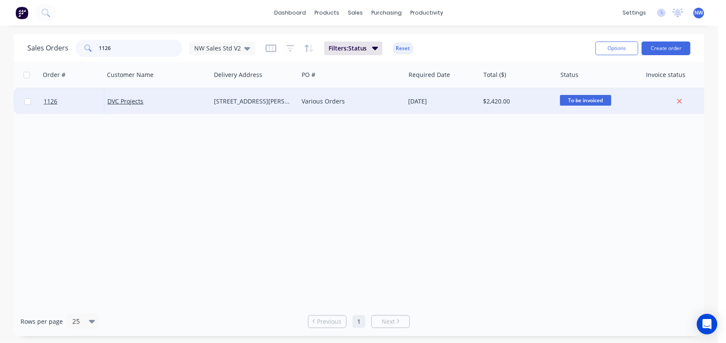
type input "1126"
click at [132, 95] on div "DVC Projects" at bounding box center [157, 102] width 107 height 26
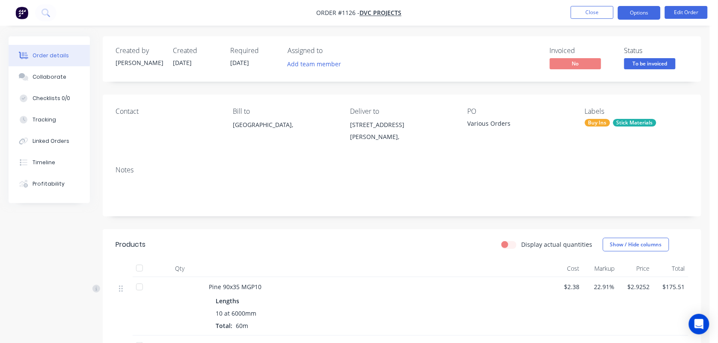
click at [640, 15] on button "Options" at bounding box center [639, 13] width 43 height 14
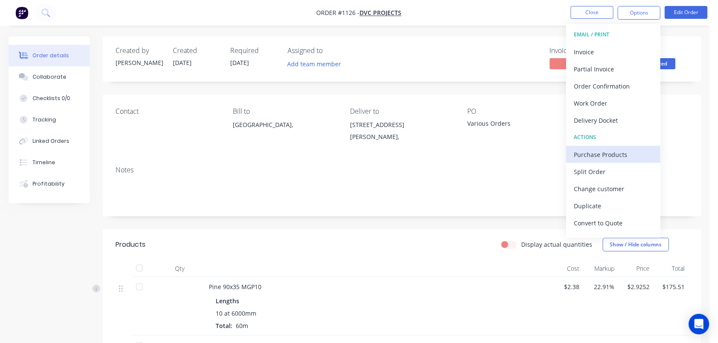
click at [601, 152] on div "Purchase Products" at bounding box center [613, 154] width 79 height 12
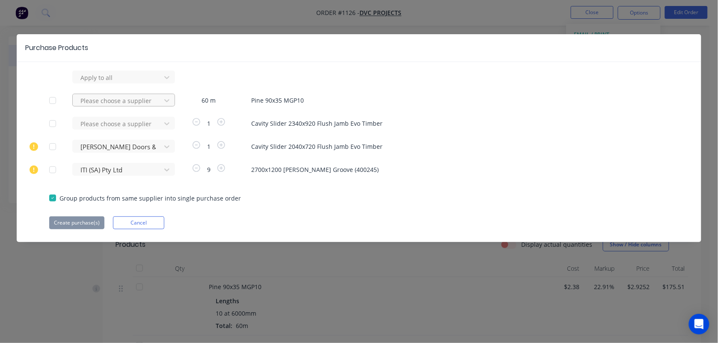
click at [124, 99] on div at bounding box center [118, 100] width 77 height 11
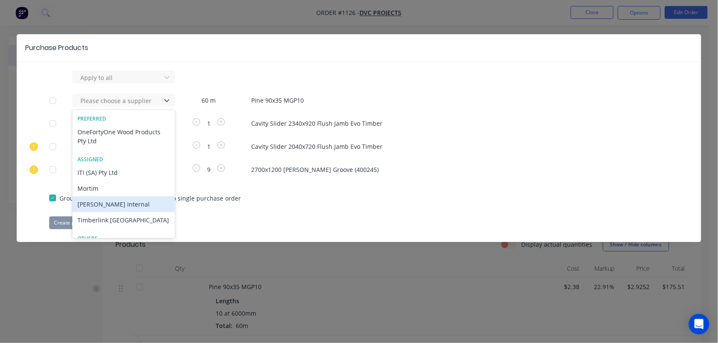
click at [125, 205] on div "[PERSON_NAME] Internal" at bounding box center [123, 204] width 103 height 16
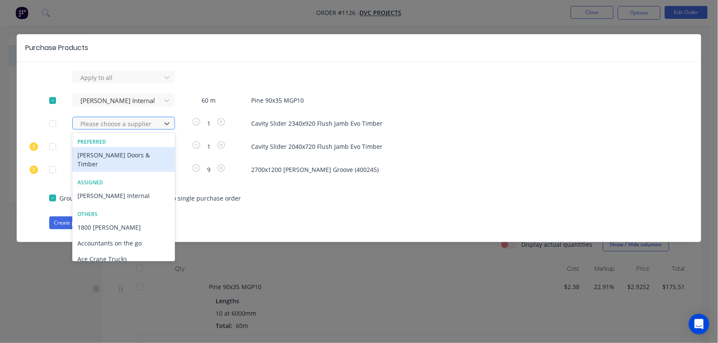
click at [120, 124] on div at bounding box center [118, 124] width 77 height 11
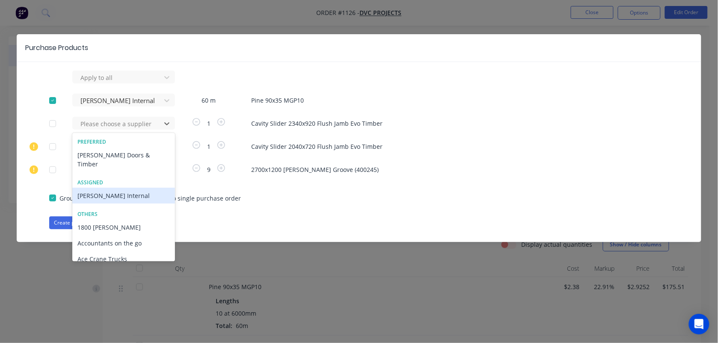
click at [122, 188] on div "[PERSON_NAME] Internal" at bounding box center [123, 196] width 103 height 16
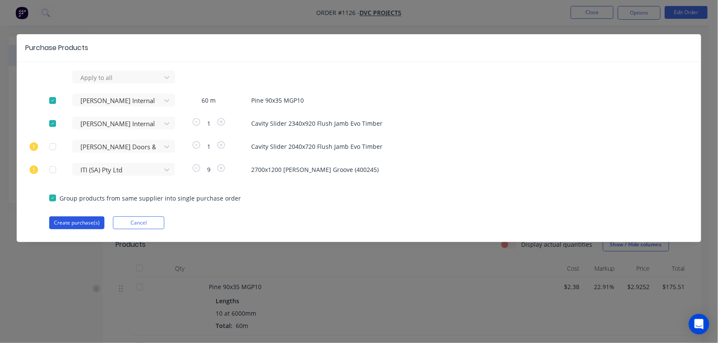
click at [88, 223] on button "Create purchase(s)" at bounding box center [76, 222] width 55 height 13
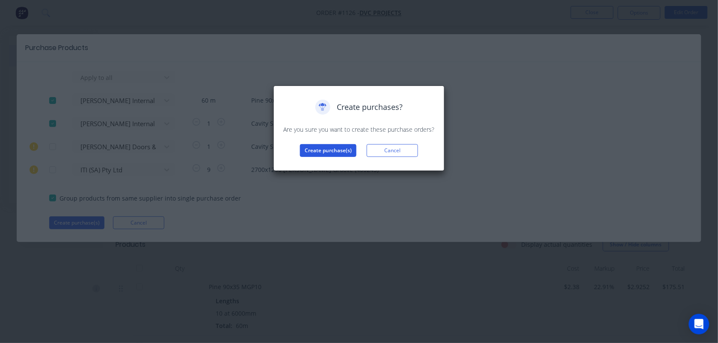
click at [321, 151] on button "Create purchase(s)" at bounding box center [328, 150] width 56 height 13
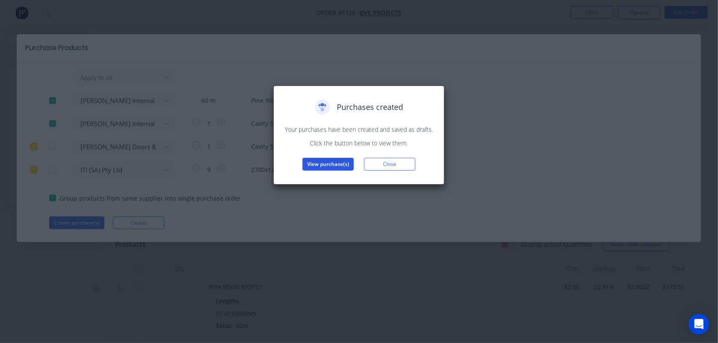
click at [328, 166] on button "View purchase(s)" at bounding box center [327, 164] width 51 height 13
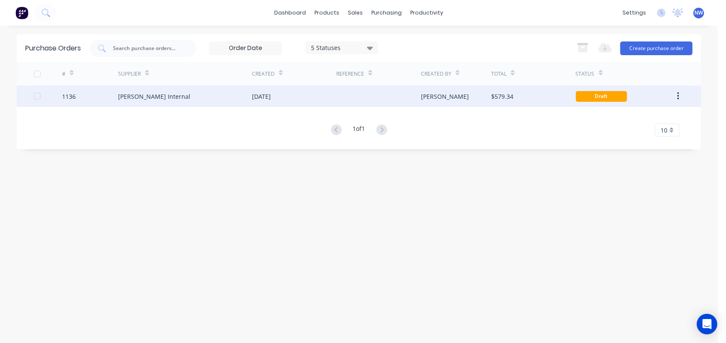
click at [322, 95] on div "[DATE]" at bounding box center [294, 96] width 84 height 21
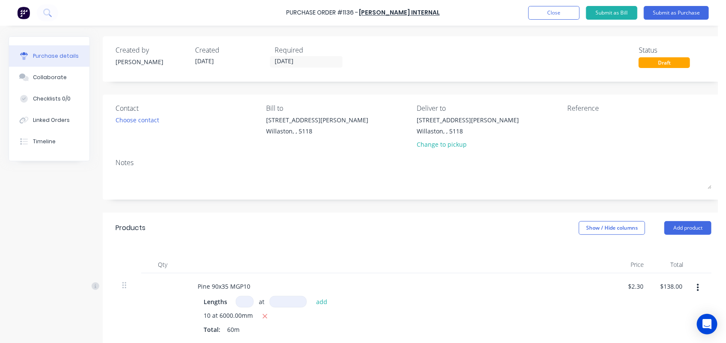
click at [526, 200] on div "Created by [PERSON_NAME] Created [DATE] Required [DATE] Status Draft Contact Ch…" at bounding box center [414, 291] width 622 height 510
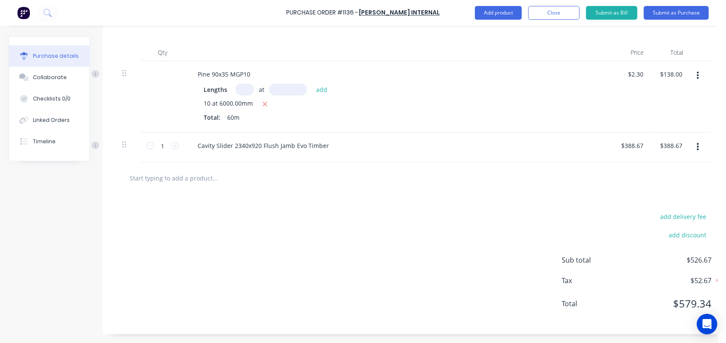
click at [718, 40] on body "Purchase Order #1136 - [PERSON_NAME] Internal Add product Close Submit as Bill …" at bounding box center [363, 171] width 726 height 343
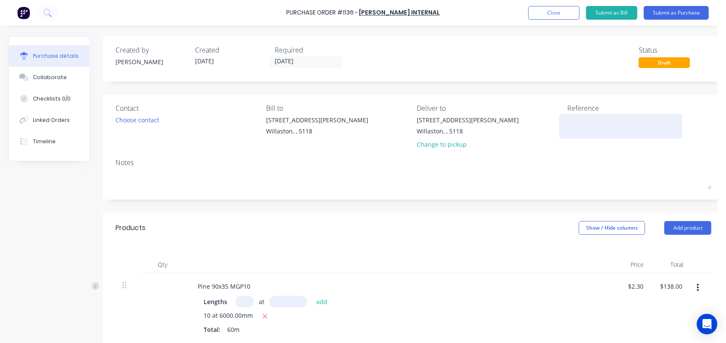
click at [572, 120] on textarea at bounding box center [620, 125] width 107 height 19
type textarea "R"
type textarea "DVC Various Projects #1136"
type textarea "x"
type textarea "DVC Various Projects #113"
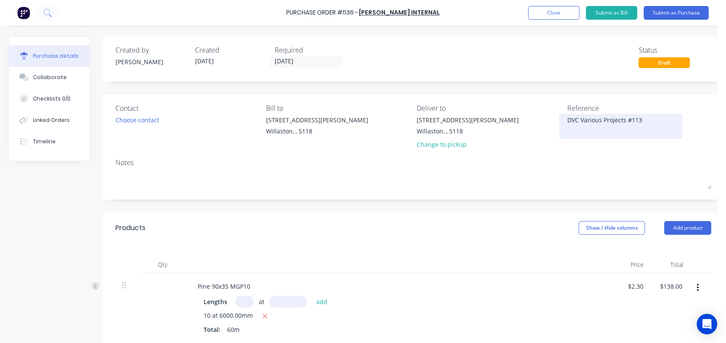
type textarea "x"
type textarea "DVC Various Projects #11"
type textarea "x"
type textarea "DVC Various Projects #112"
type textarea "x"
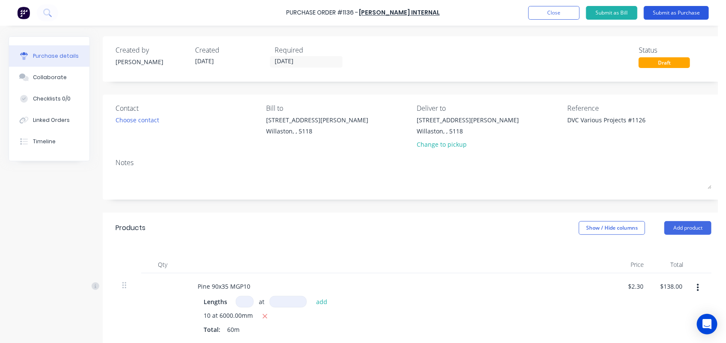
type textarea "DVC Various Projects #1126"
type textarea "x"
type textarea "DVC Various Projects #1126"
click at [664, 17] on button "Submit as Purchase" at bounding box center [676, 13] width 65 height 14
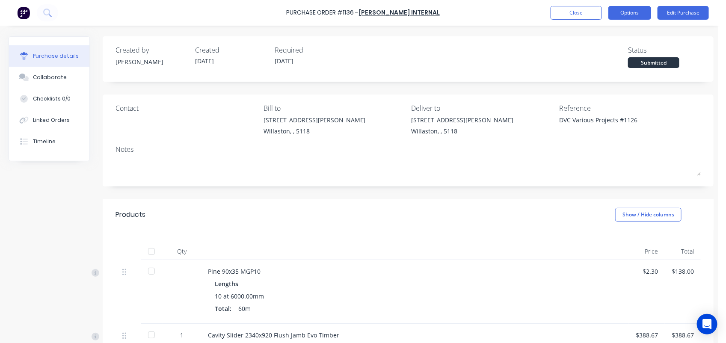
click at [639, 15] on button "Options" at bounding box center [629, 13] width 43 height 14
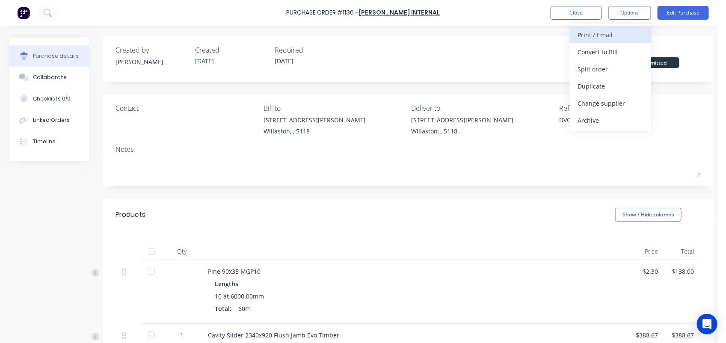
click at [614, 30] on div "Print / Email" at bounding box center [611, 35] width 66 height 12
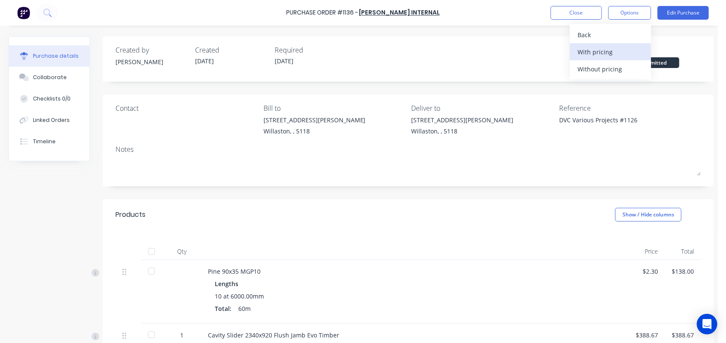
click at [598, 54] on div "With pricing" at bounding box center [611, 52] width 66 height 12
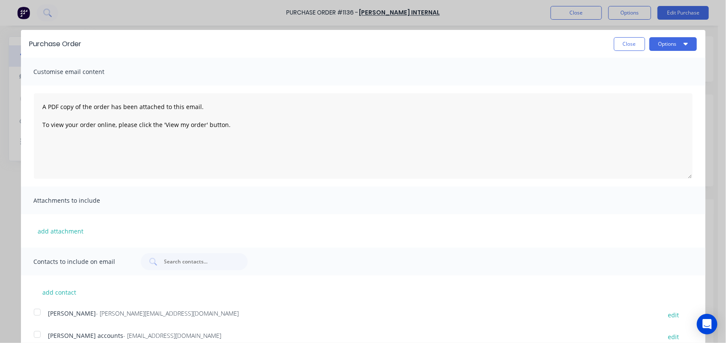
click at [138, 335] on span "- [EMAIL_ADDRESS][DOMAIN_NAME]" at bounding box center [173, 336] width 98 height 8
click at [662, 49] on button "Options" at bounding box center [672, 44] width 47 height 14
click at [662, 50] on button "Options" at bounding box center [672, 44] width 47 height 14
click at [640, 78] on div "Email" at bounding box center [656, 83] width 66 height 12
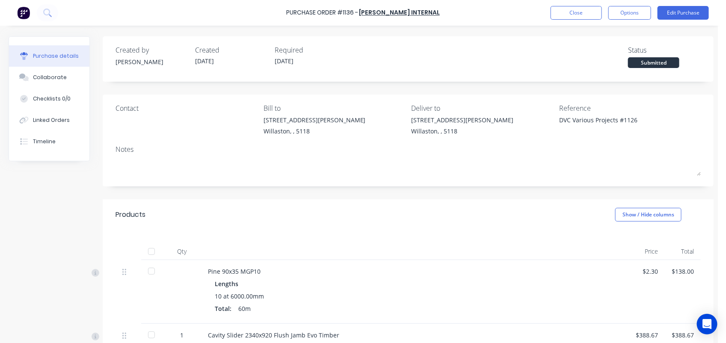
type textarea "x"
click at [593, 11] on button "Close" at bounding box center [576, 13] width 51 height 14
